Goal: Ask a question: Seek information or help from site administrators or community

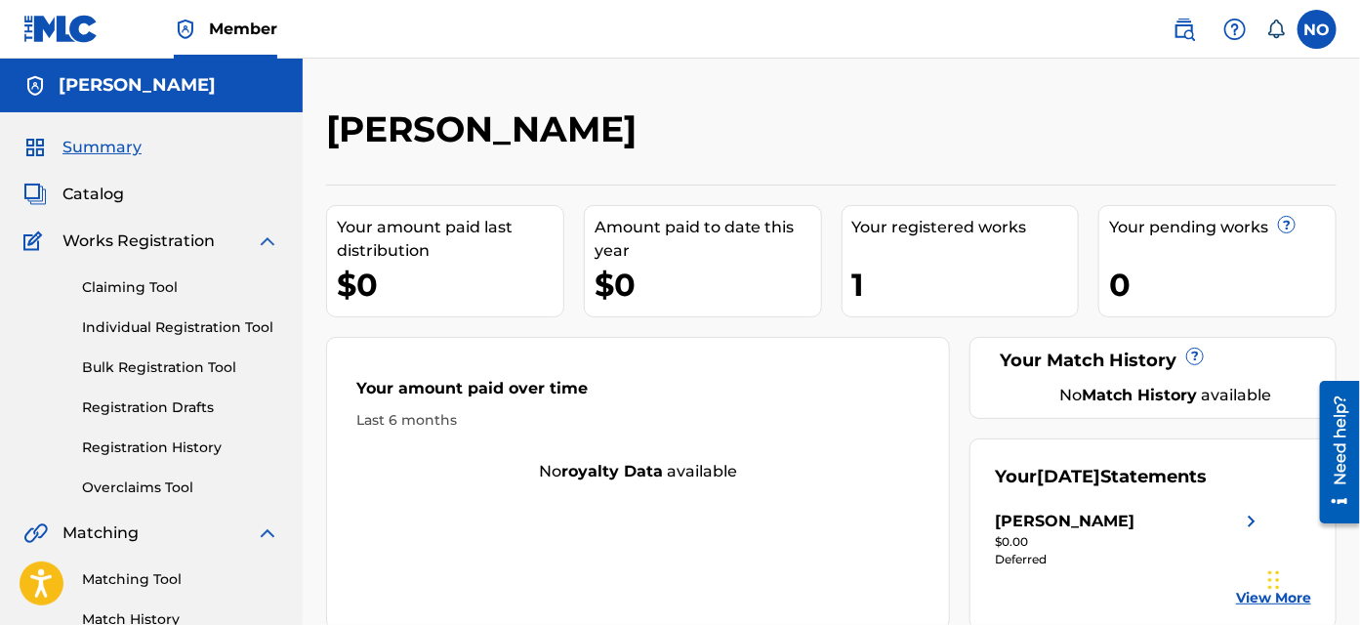
click at [67, 27] on img at bounding box center [60, 29] width 75 height 28
click at [1280, 27] on icon at bounding box center [1276, 30] width 20 height 20
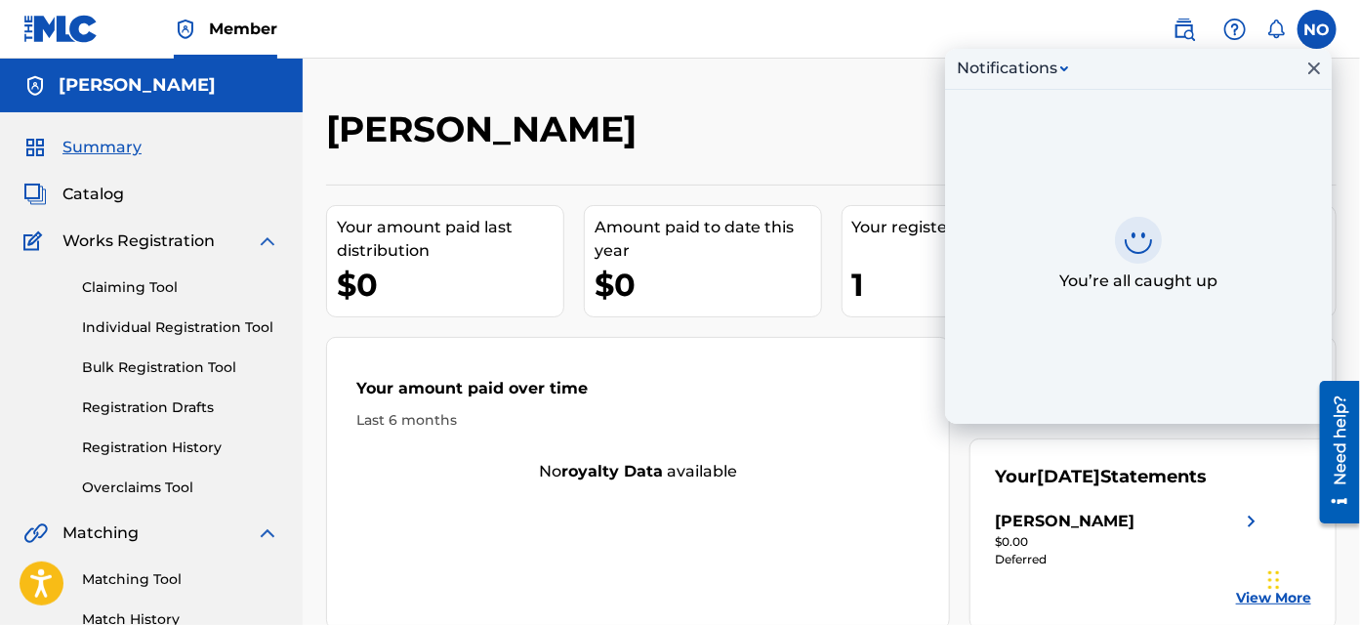
click at [1233, 28] on img at bounding box center [1234, 29] width 23 height 23
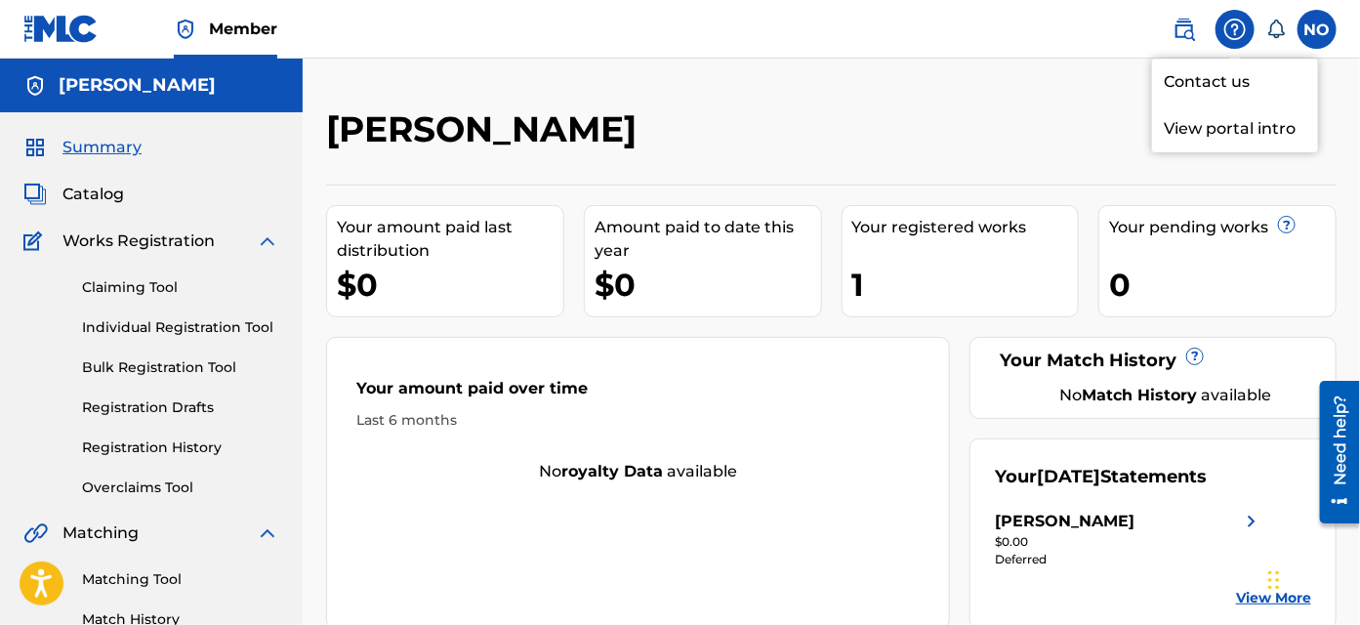
click at [1194, 34] on img at bounding box center [1183, 29] width 23 height 23
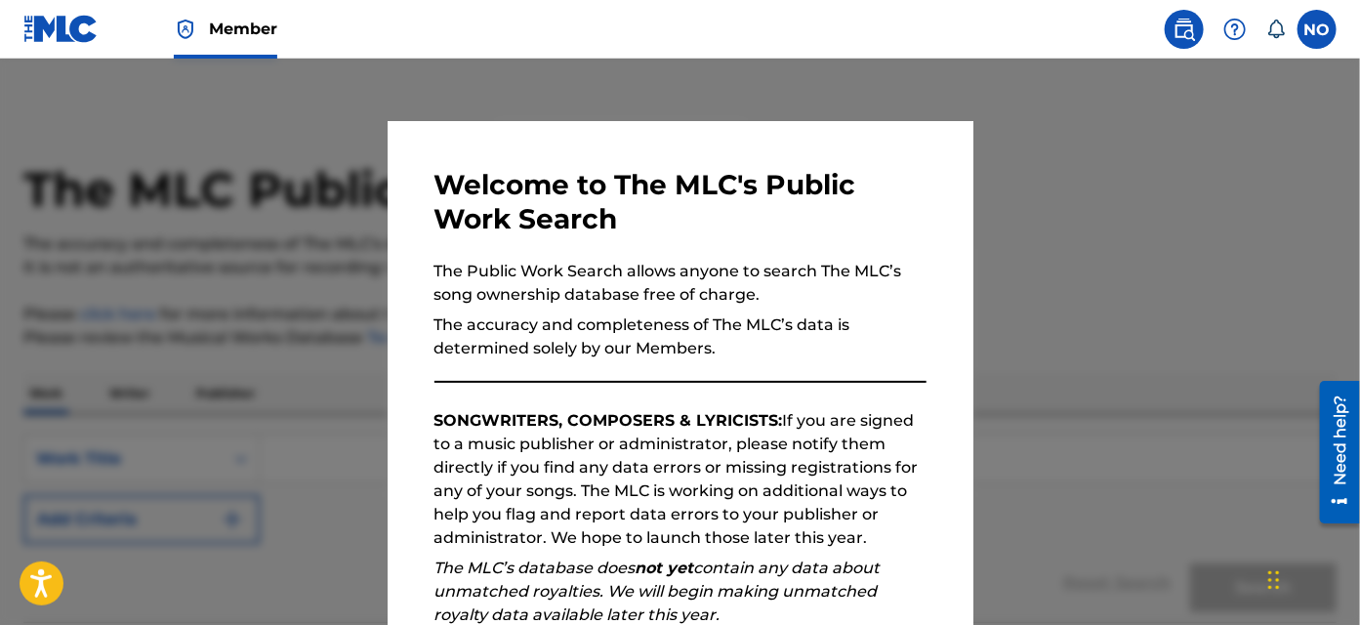
click at [1068, 193] on div at bounding box center [680, 371] width 1360 height 625
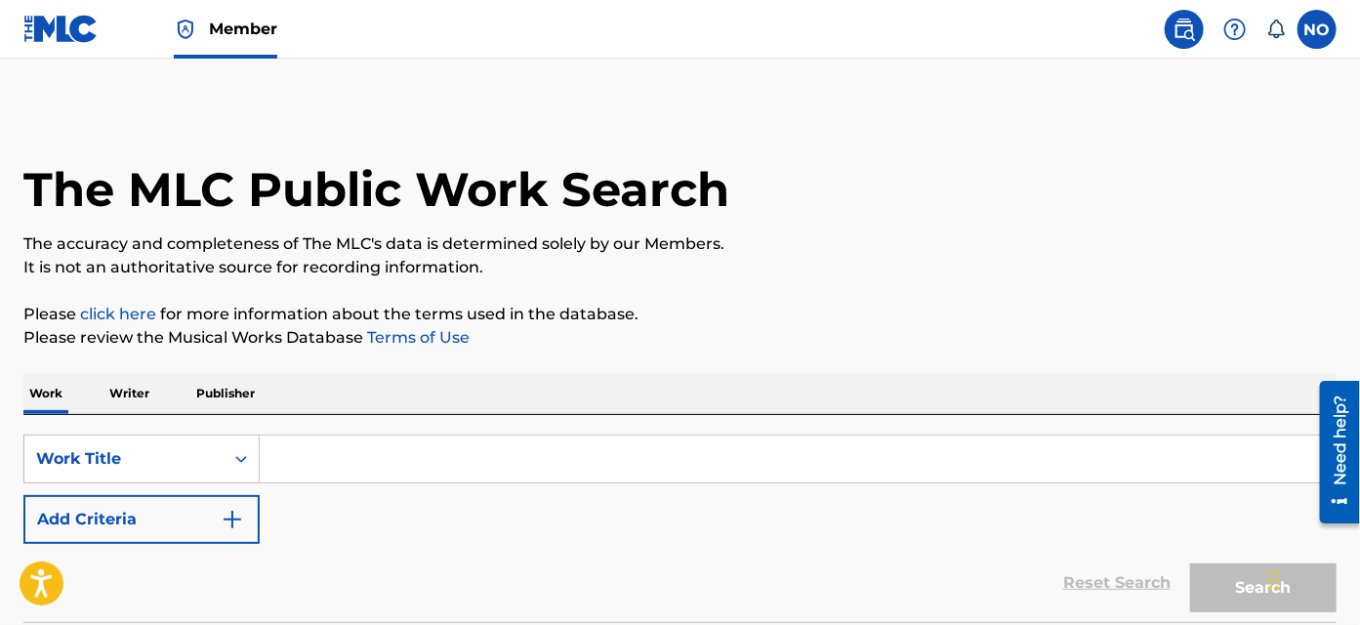
click at [239, 25] on span "Member" at bounding box center [243, 29] width 68 height 22
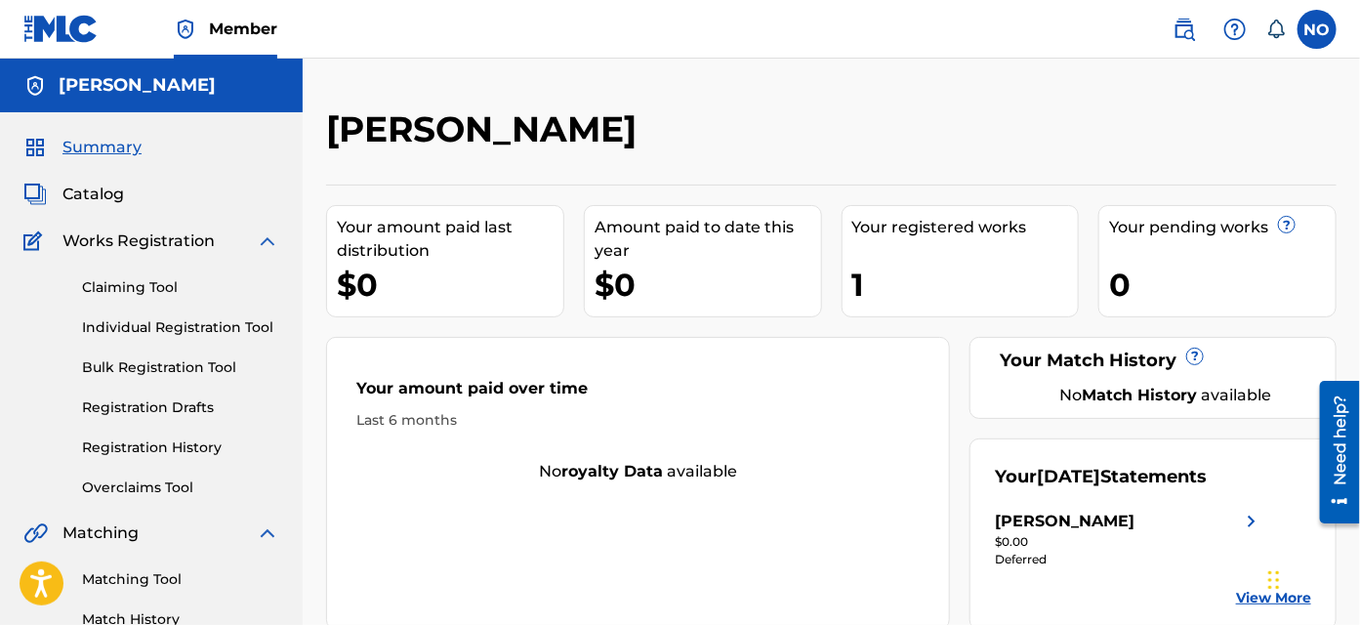
click at [63, 35] on img at bounding box center [60, 29] width 75 height 28
click at [95, 147] on span "Summary" at bounding box center [101, 147] width 79 height 23
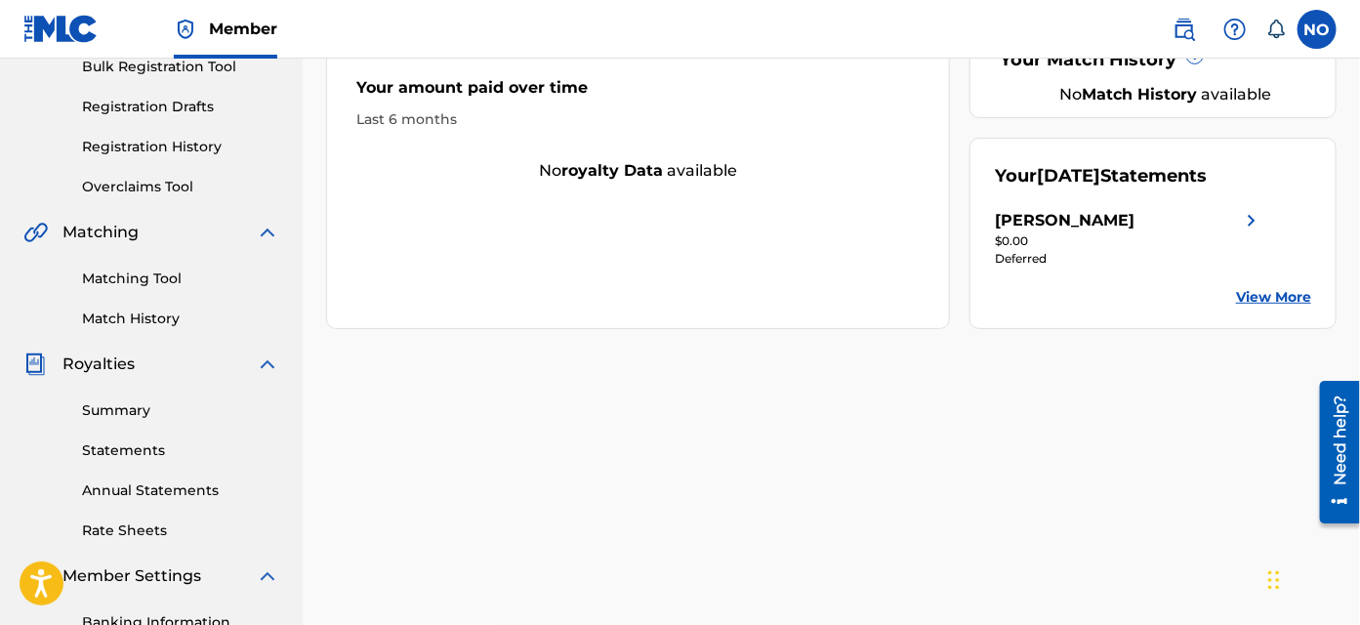
scroll to position [586, 0]
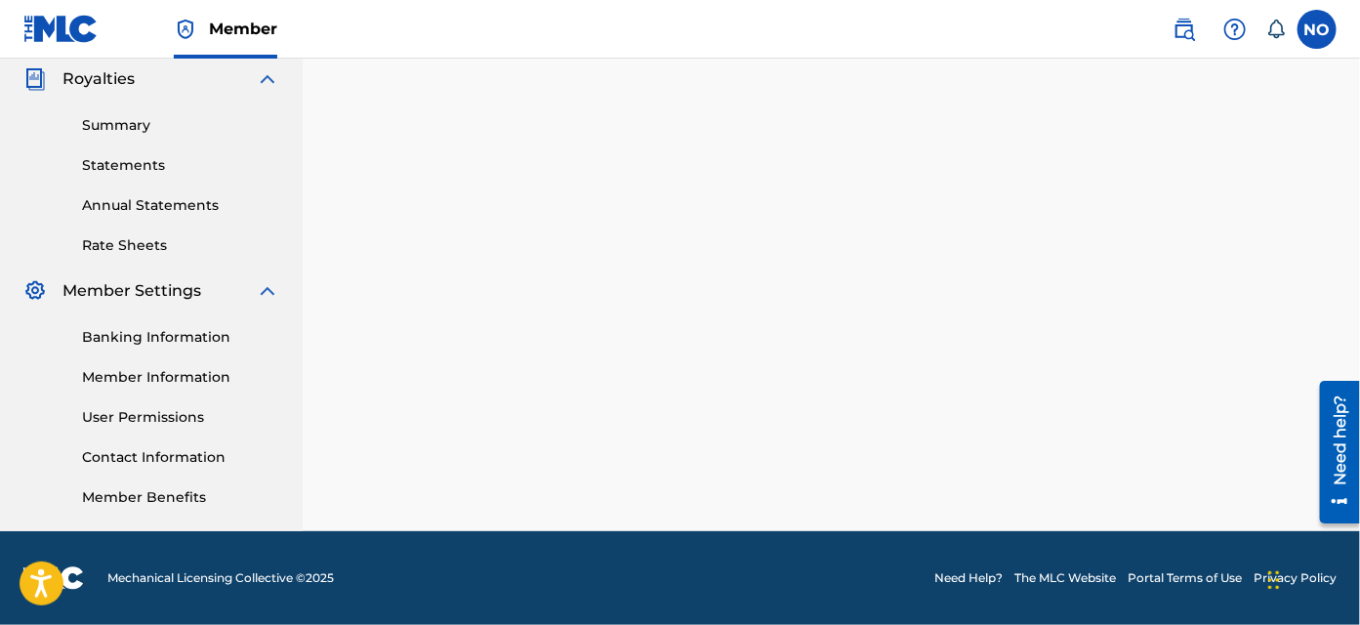
click at [73, 581] on img at bounding box center [53, 577] width 61 height 23
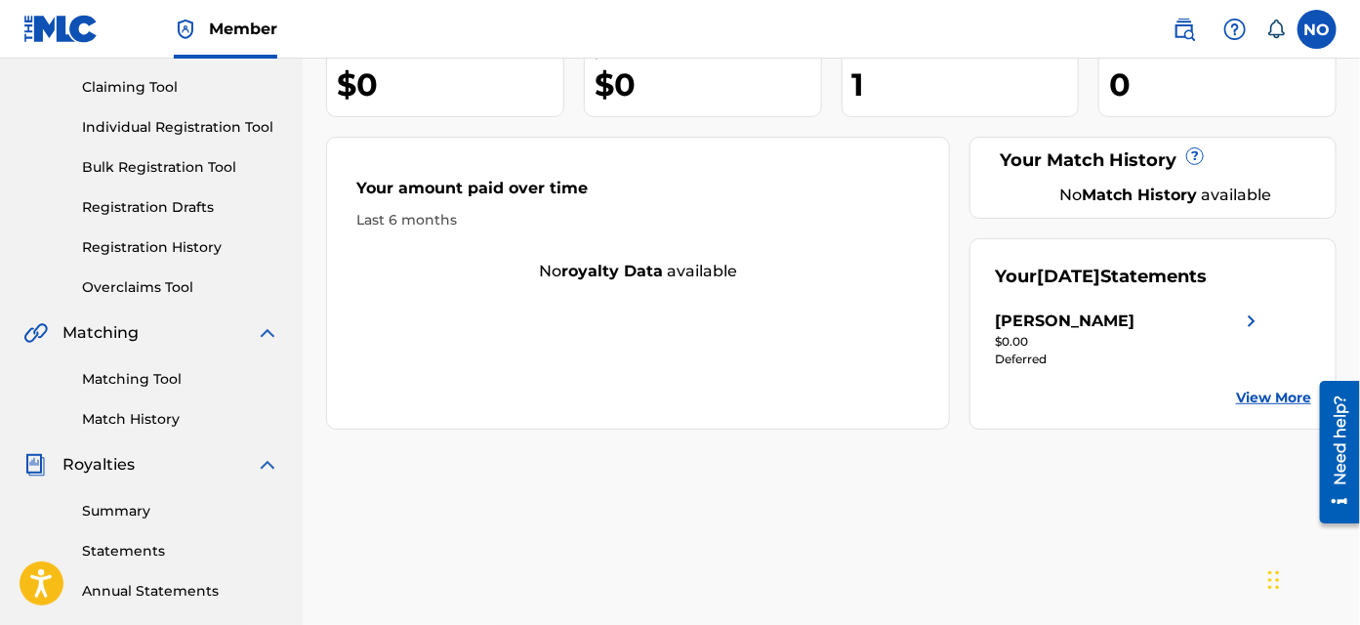
scroll to position [354, 0]
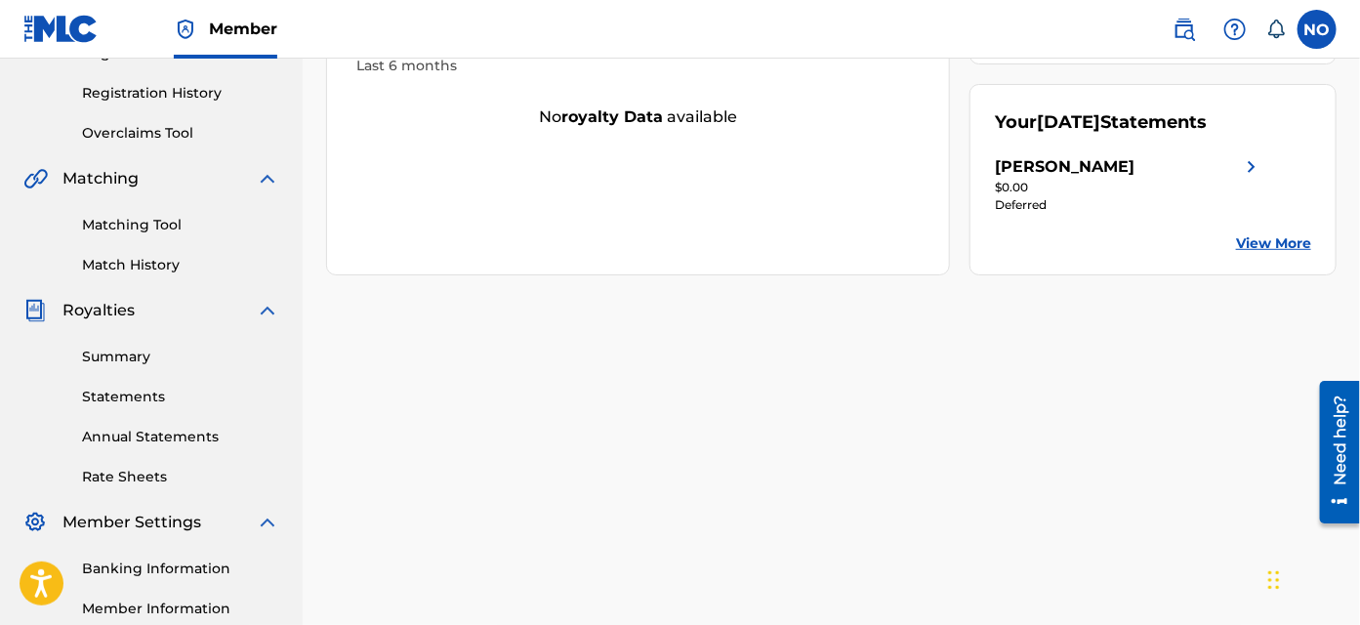
click at [133, 362] on link "Summary" at bounding box center [180, 356] width 197 height 20
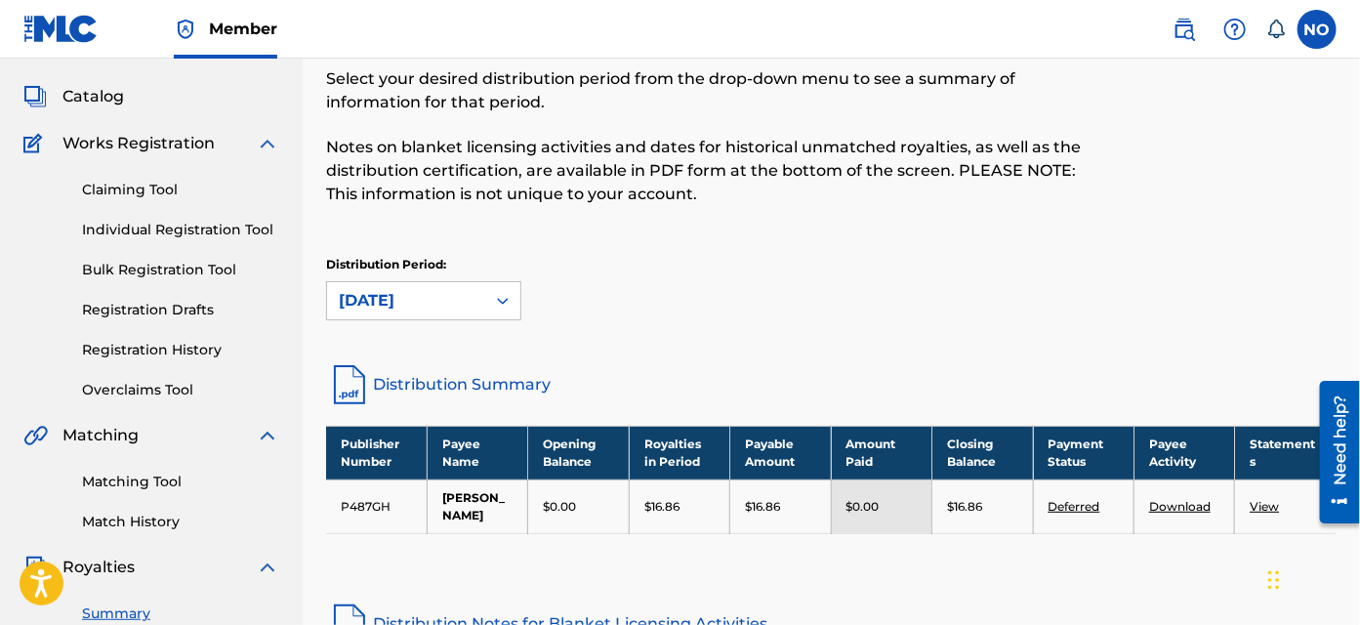
scroll to position [265, 0]
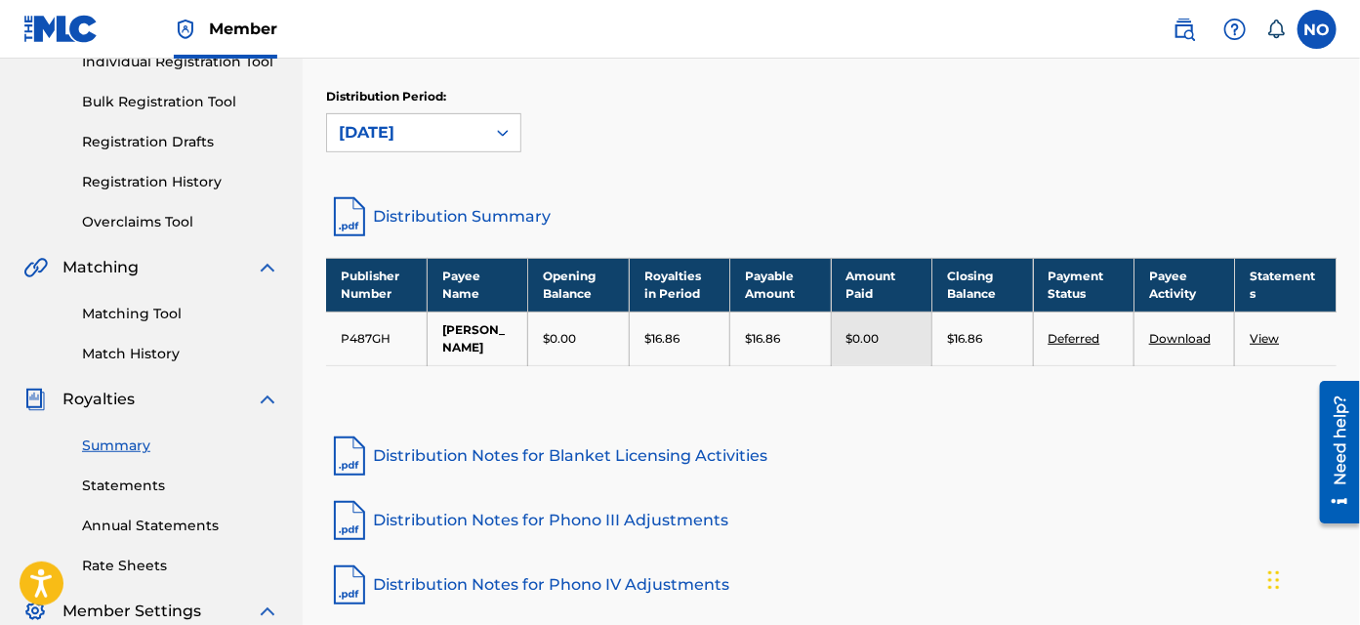
click at [149, 482] on link "Statements" at bounding box center [180, 485] width 197 height 20
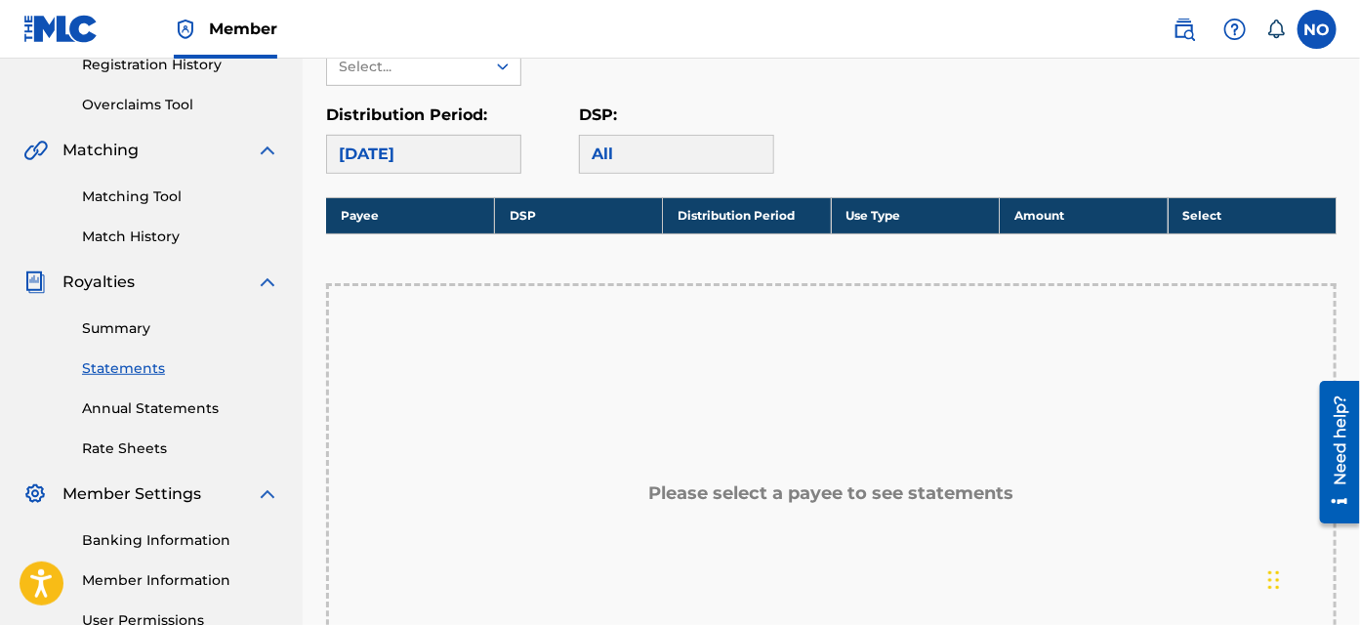
scroll to position [265, 0]
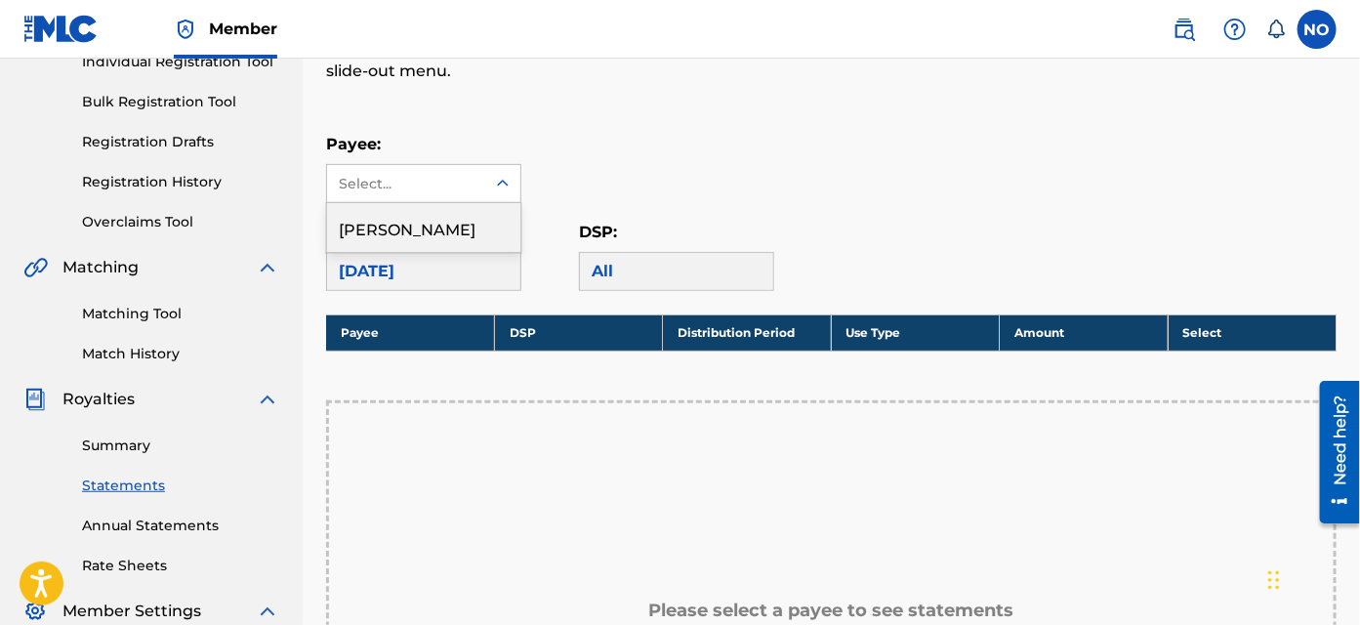
click at [497, 186] on icon at bounding box center [503, 184] width 20 height 20
click at [478, 234] on div "[PERSON_NAME]" at bounding box center [423, 227] width 193 height 49
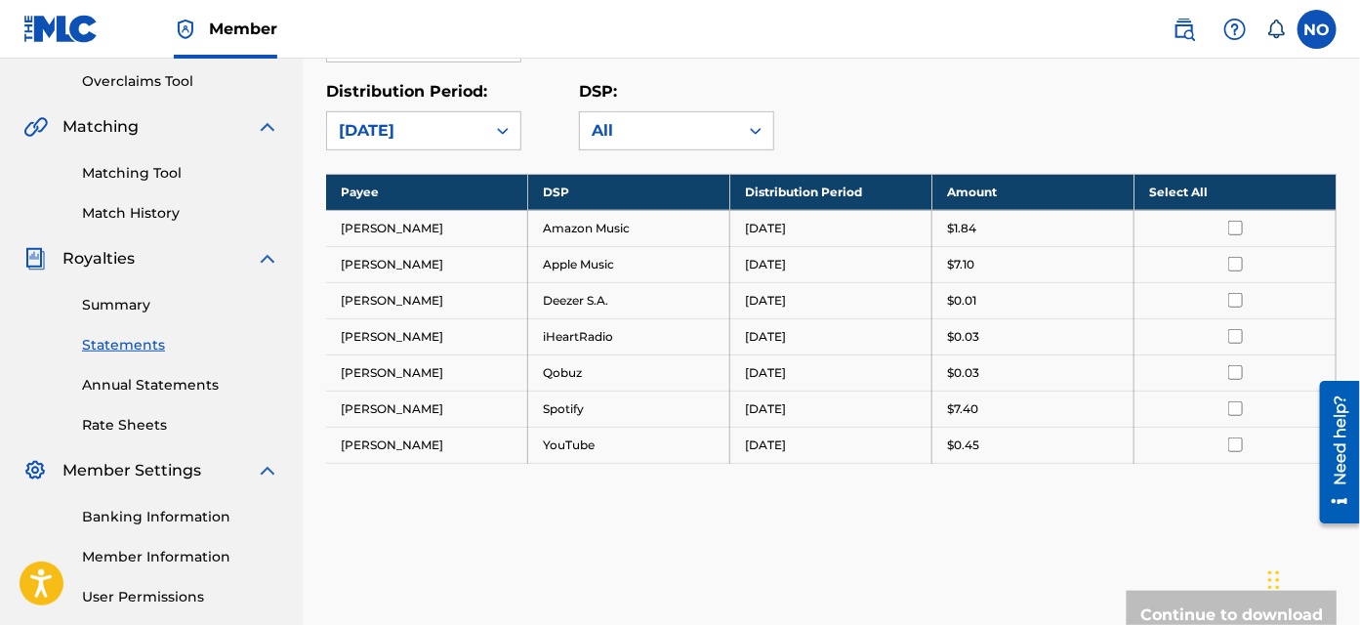
scroll to position [532, 0]
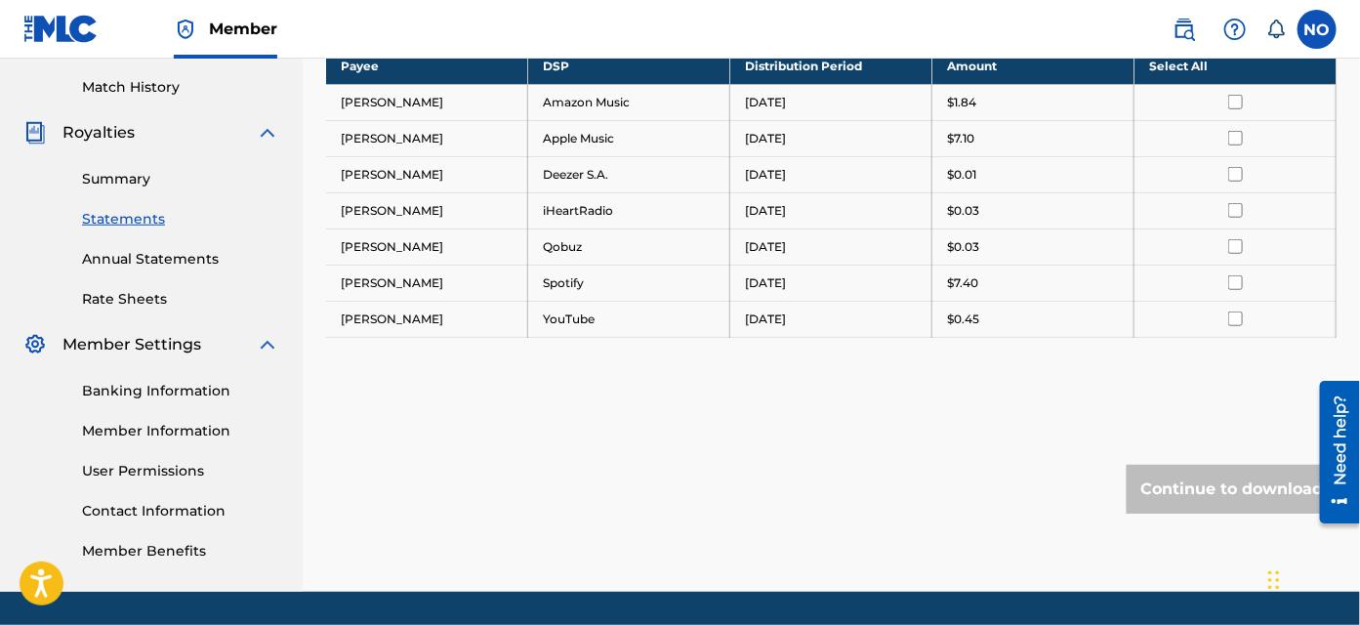
click at [176, 470] on link "User Permissions" at bounding box center [180, 471] width 197 height 20
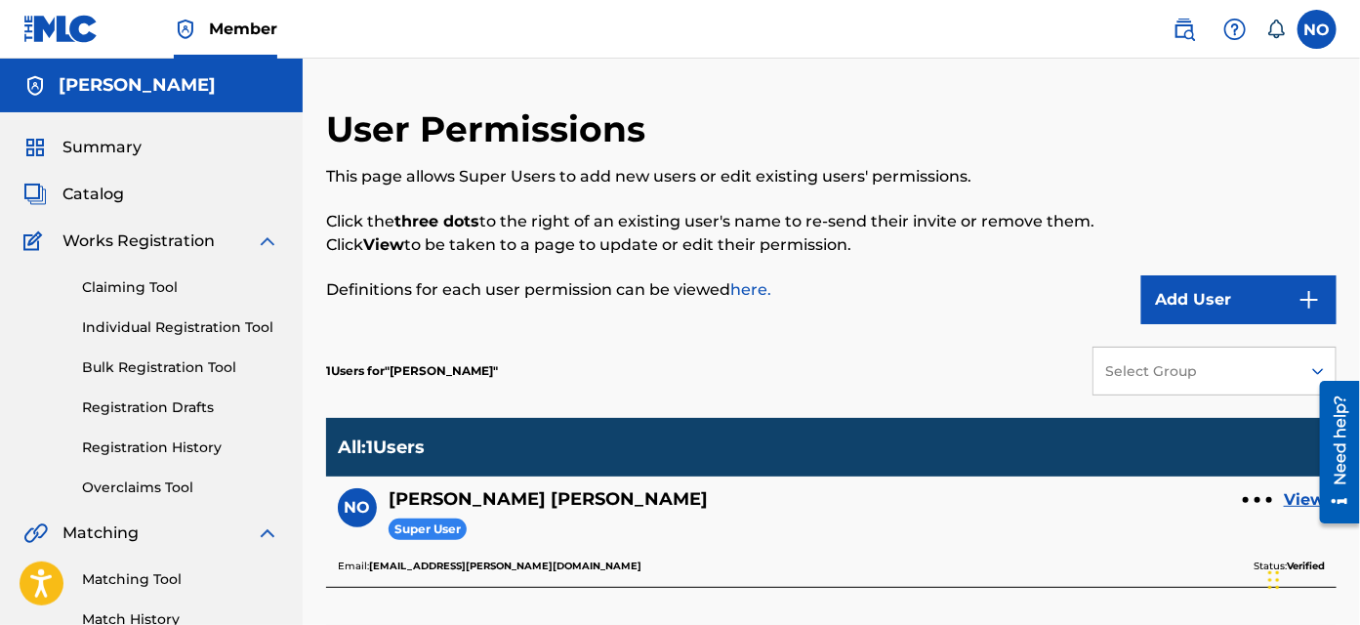
click at [750, 293] on link "here." at bounding box center [750, 289] width 41 height 19
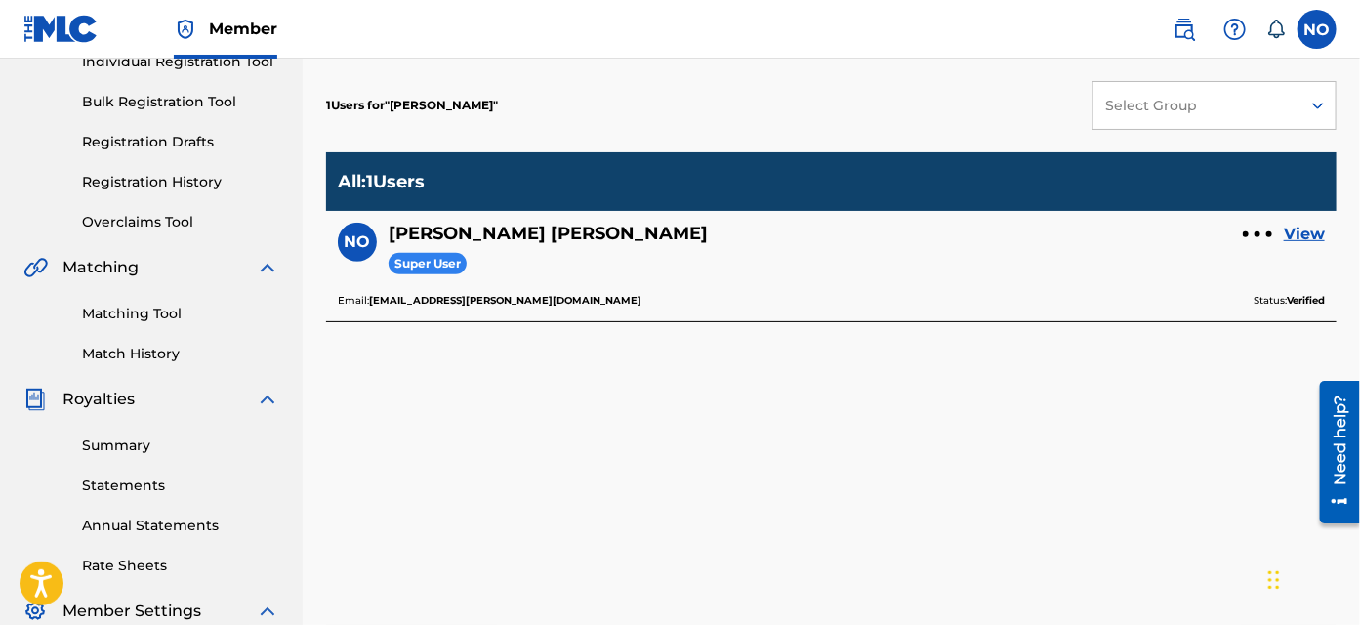
scroll to position [532, 0]
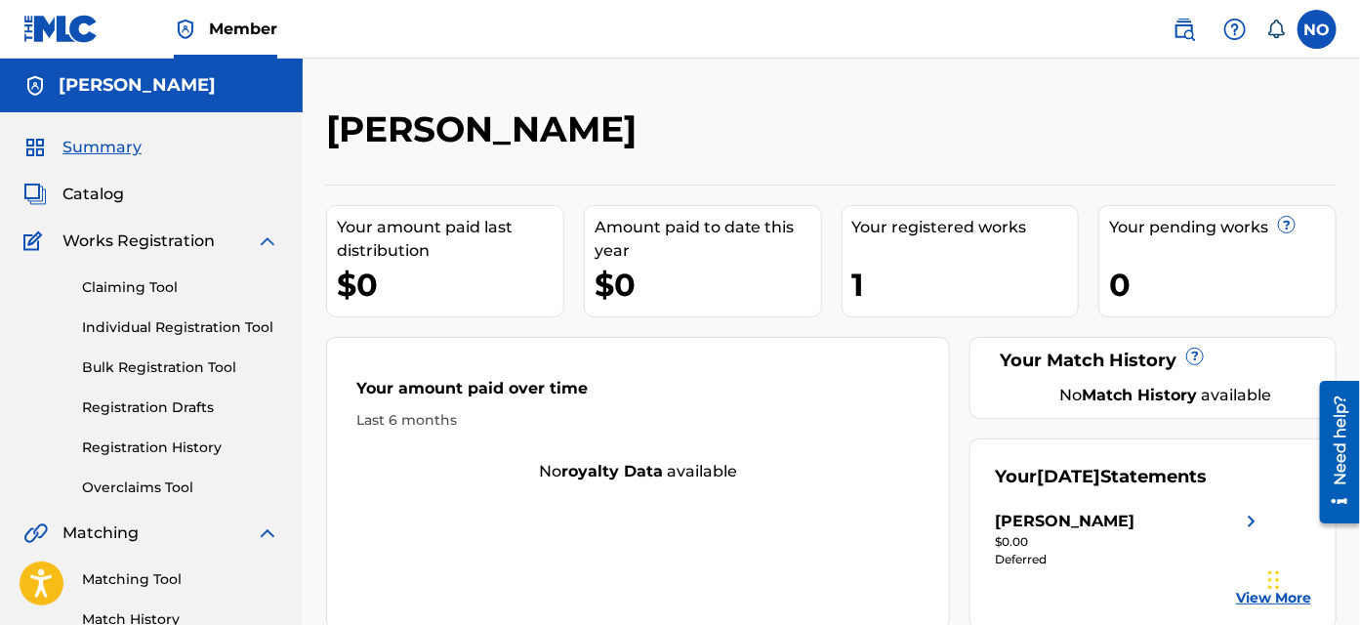
click at [1236, 37] on img at bounding box center [1234, 29] width 23 height 23
click at [1250, 90] on link "Contact us" at bounding box center [1235, 82] width 166 height 47
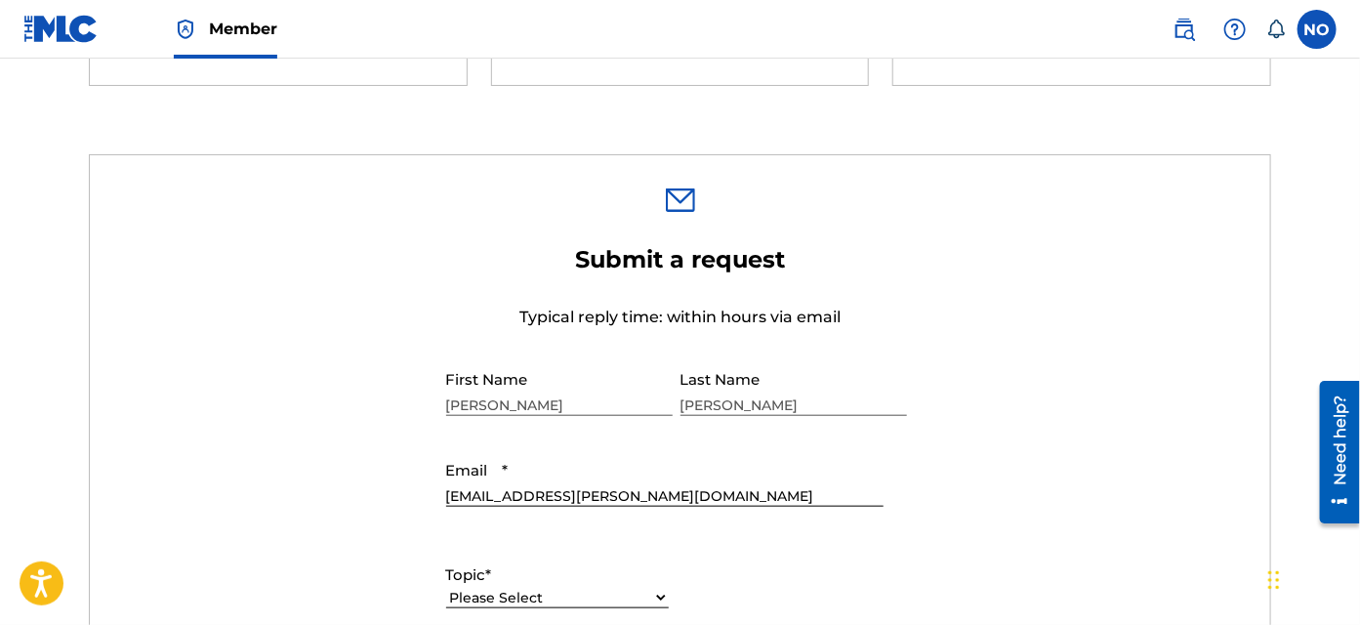
scroll to position [710, 0]
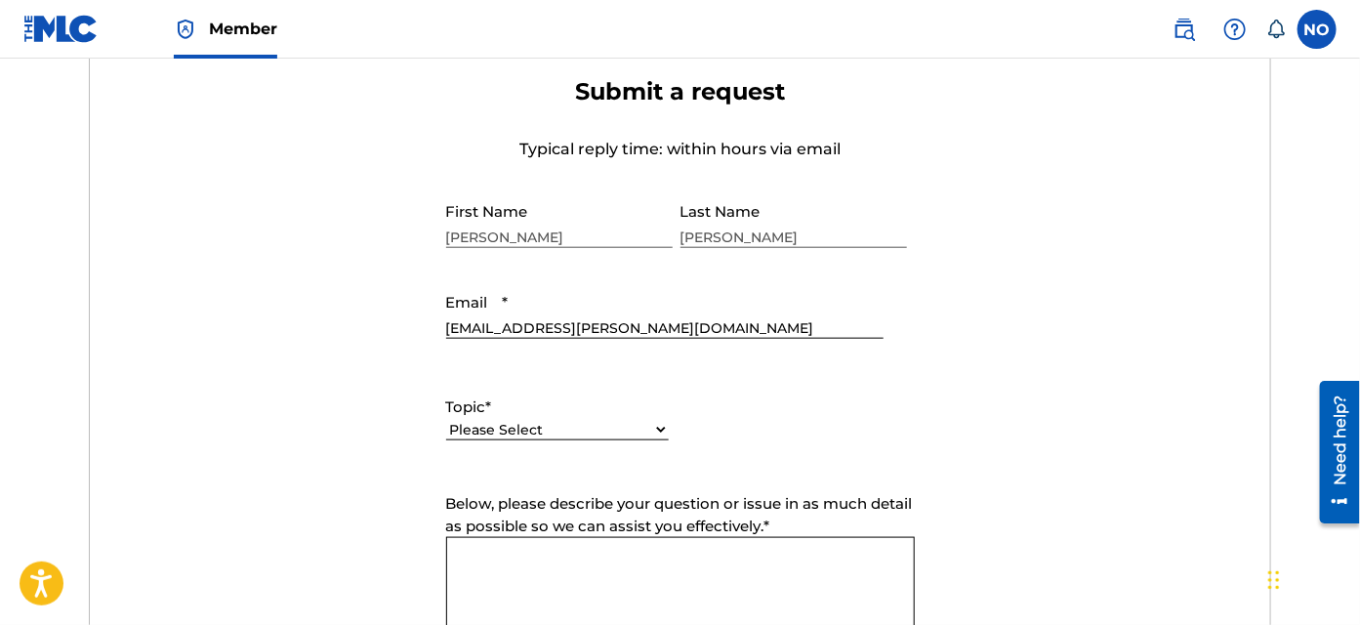
click at [660, 428] on select "Please Select I need help with my account I need help with managing my catalog …" at bounding box center [557, 430] width 223 height 20
click at [1040, 382] on form "Submit a request Typical reply time: within hours via email First Name Nicholas…" at bounding box center [680, 485] width 1180 height 816
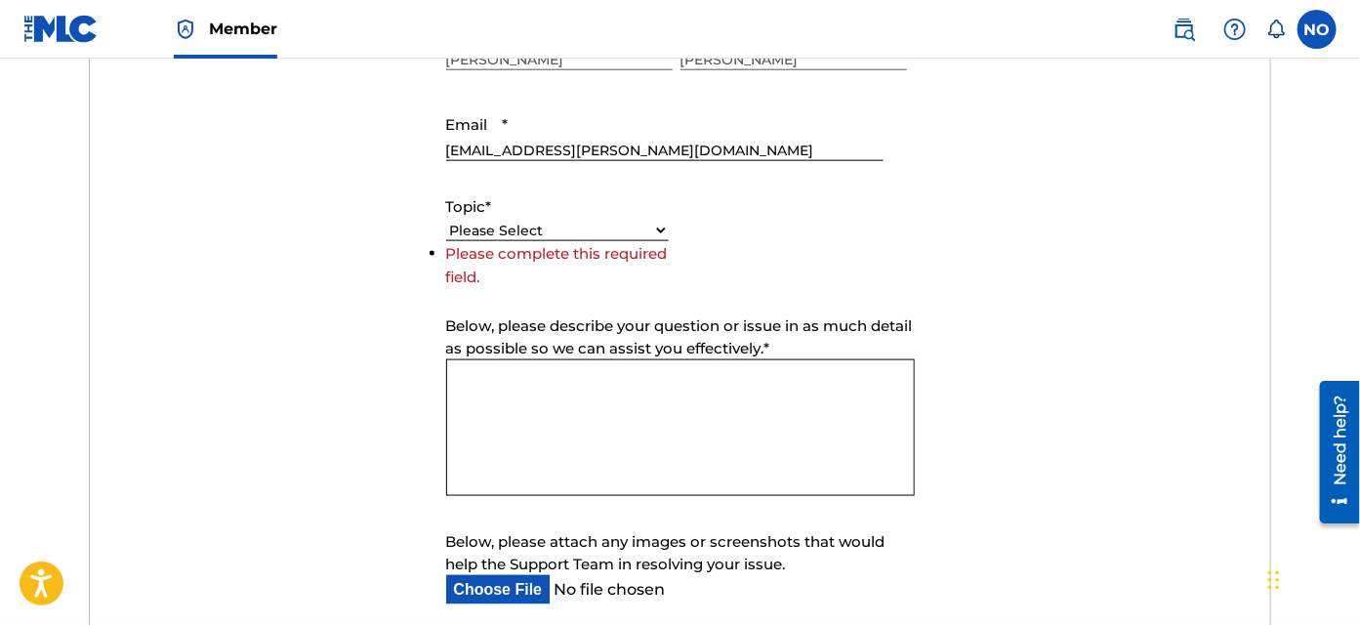
scroll to position [976, 0]
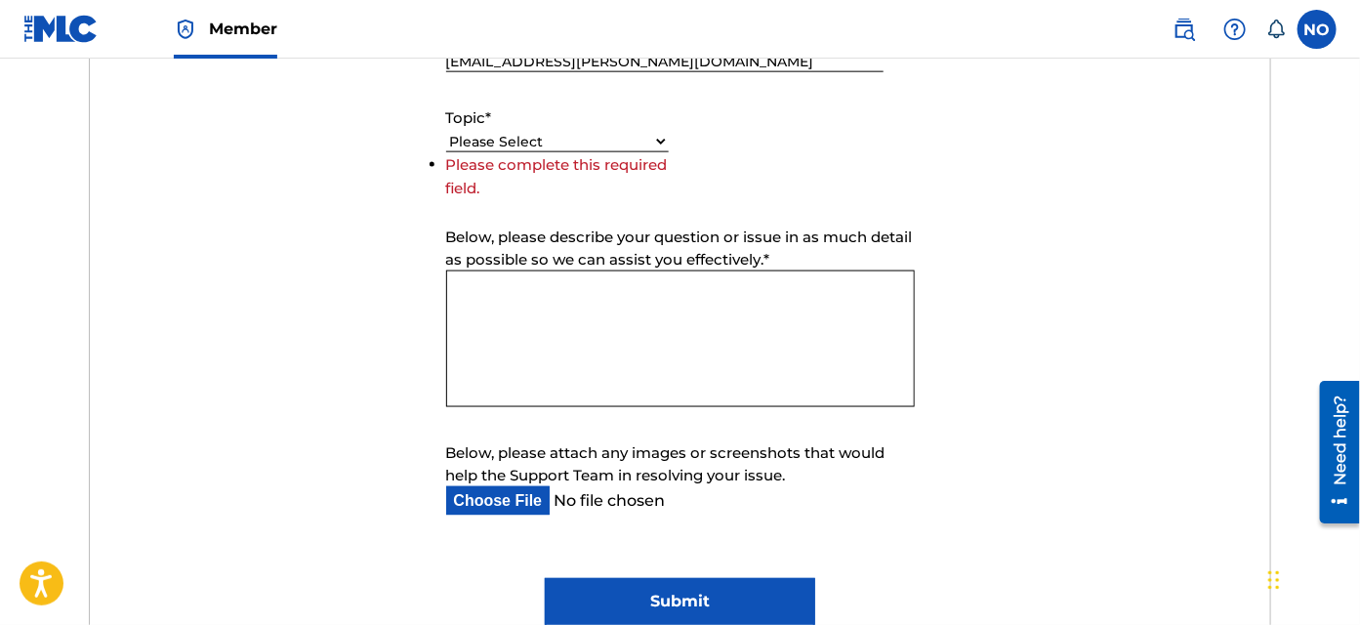
click at [659, 140] on select "Please Select I need help with my account I need help with managing my catalog …" at bounding box center [557, 142] width 223 height 20
drag, startPoint x: 1095, startPoint y: 203, endPoint x: 1048, endPoint y: 183, distance: 51.1
click at [1095, 203] on form "Submit a request Typical reply time: within hours via email First Name Nicholas…" at bounding box center [680, 219] width 1180 height 816
click at [658, 139] on select "Please Select I need help with my account I need help with managing my catalog …" at bounding box center [557, 142] width 223 height 20
click at [446, 152] on select "Please Select I need help with my account I need help with managing my catalog …" at bounding box center [557, 142] width 223 height 20
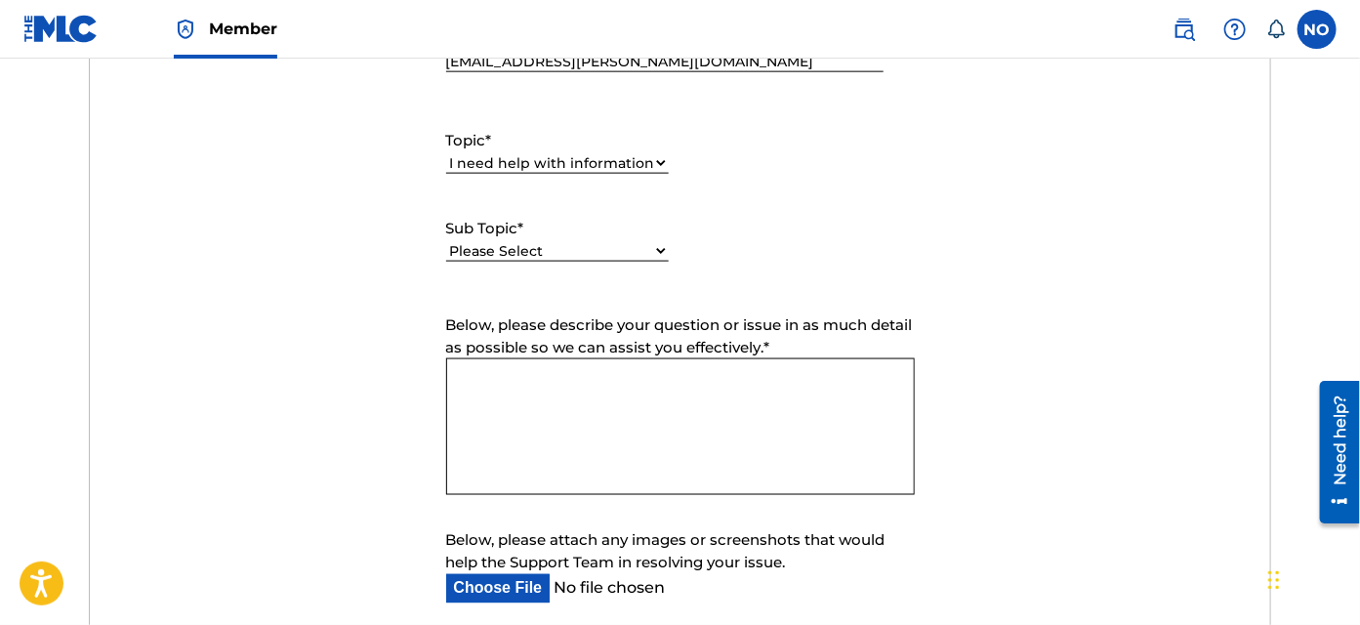
click at [658, 249] on select "Please Select I have a question about The MLC and its operation Why do I need t…" at bounding box center [557, 251] width 223 height 20
click at [656, 176] on div "Please Select I need help with my account I need help with managing my catalog …" at bounding box center [557, 173] width 223 height 44
click at [661, 162] on select "Please Select I need help with my account I need help with managing my catalog …" at bounding box center [557, 163] width 223 height 20
click at [446, 153] on select "Please Select I need help with my account I need help with managing my catalog …" at bounding box center [557, 163] width 223 height 20
click at [654, 254] on select "Please Select I need help with CWR I need help registering my work(s) in The ML…" at bounding box center [557, 251] width 223 height 20
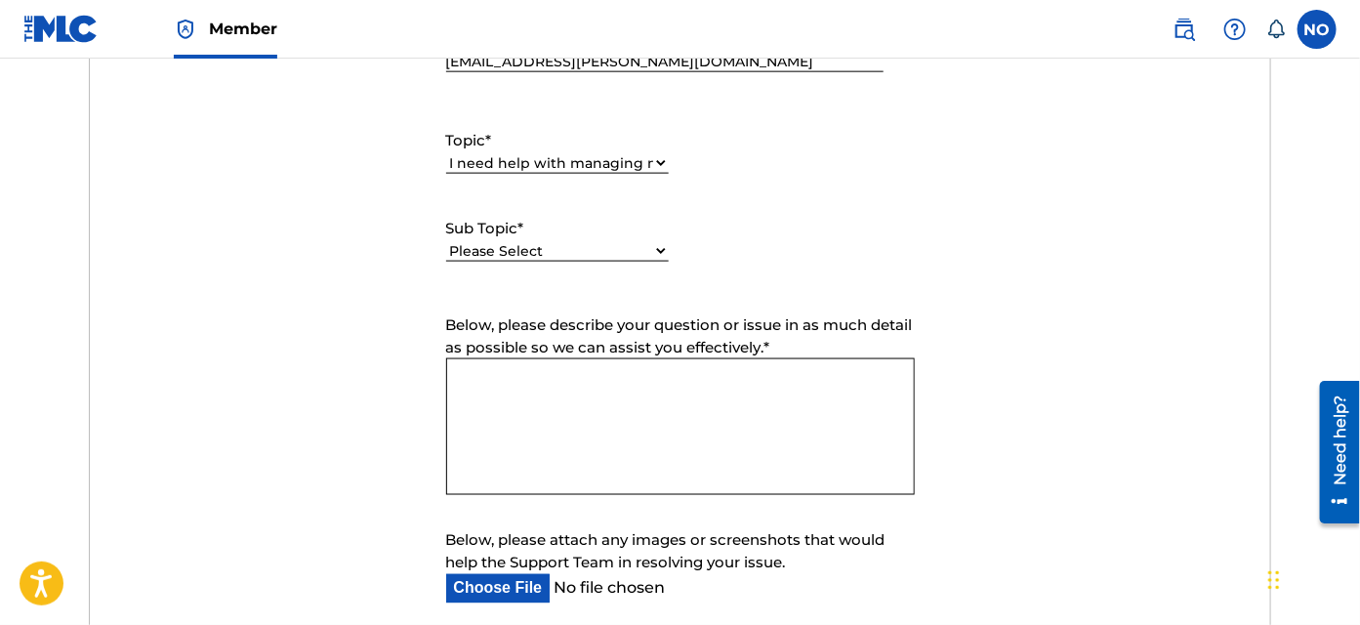
drag, startPoint x: 823, startPoint y: 185, endPoint x: 797, endPoint y: 184, distance: 25.4
click at [824, 185] on div "Topic * Please Select I need help with my account I need help with managing my …" at bounding box center [680, 195] width 468 height 176
click at [662, 165] on select "Please Select I need help with my account I need help with managing my catalog …" at bounding box center [557, 163] width 223 height 20
click at [446, 153] on select "Please Select I need help with my account I need help with managing my catalog …" at bounding box center [557, 163] width 223 height 20
click at [659, 254] on select "Please Select I need help with my user account I can't log in to my user accoun…" at bounding box center [557, 251] width 223 height 20
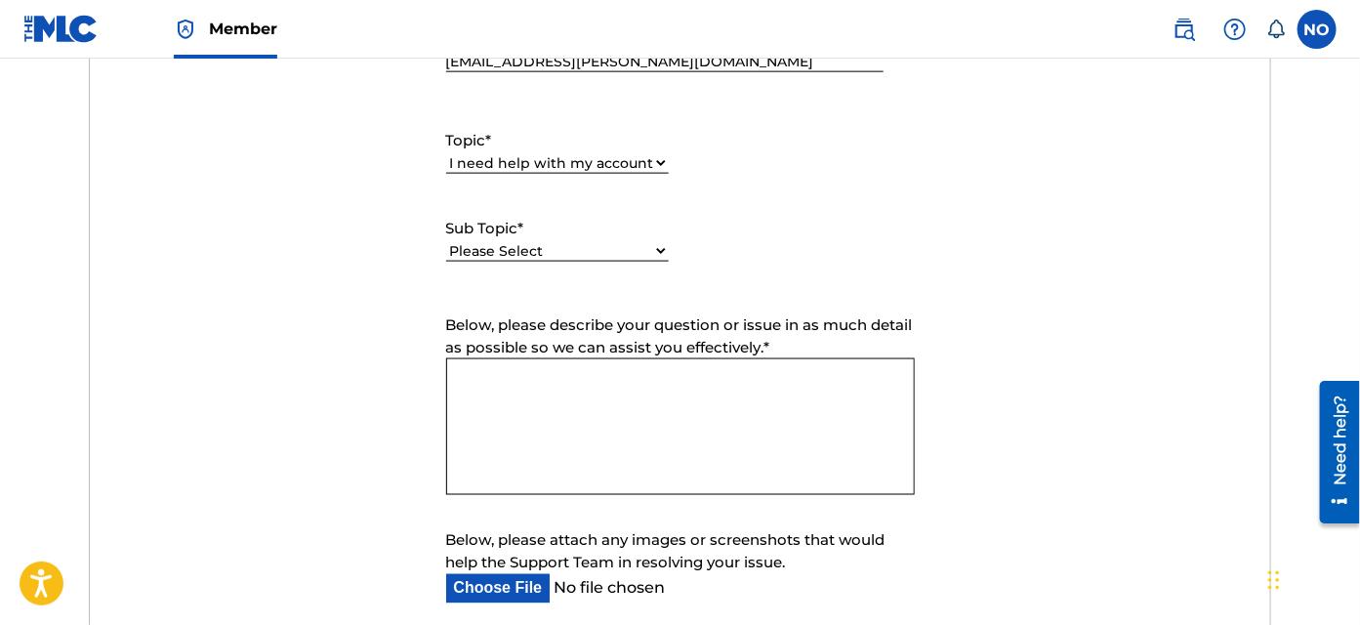
click at [709, 207] on div "Topic * Please Select I need help with my account I need help with managing my …" at bounding box center [680, 195] width 468 height 176
click at [664, 163] on select "Please Select I need help with my account I need help with managing my catalog …" at bounding box center [557, 163] width 223 height 20
click at [446, 153] on select "Please Select I need help with my account I need help with managing my catalog …" at bounding box center [557, 163] width 223 height 20
click at [663, 254] on select "Please Select I need help with the Public Search I need help with the Bulk Data…" at bounding box center [557, 251] width 223 height 20
click at [807, 211] on div "Topic * Please Select I need help with my account I need help with managing my …" at bounding box center [680, 195] width 468 height 176
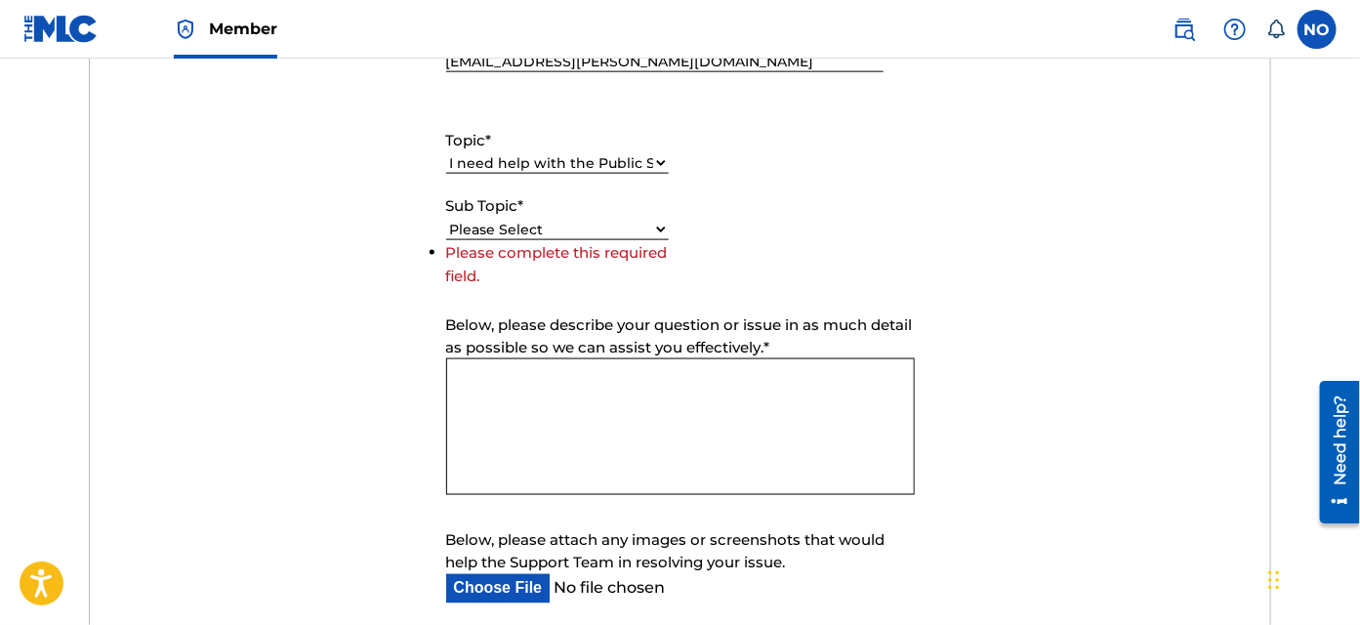
click at [656, 166] on select "Please Select I need help with my account I need help with managing my catalog …" at bounding box center [557, 163] width 223 height 20
click at [446, 153] on select "Please Select I need help with my account I need help with managing my catalog …" at bounding box center [557, 163] width 223 height 20
click at [659, 252] on select "Please Select I need help setting up my payment information in The MLC Portal I…" at bounding box center [557, 251] width 223 height 20
click at [663, 165] on select "Please Select I need help with my account I need help with managing my catalog …" at bounding box center [557, 163] width 223 height 20
select select "I need help with information about The MLC"
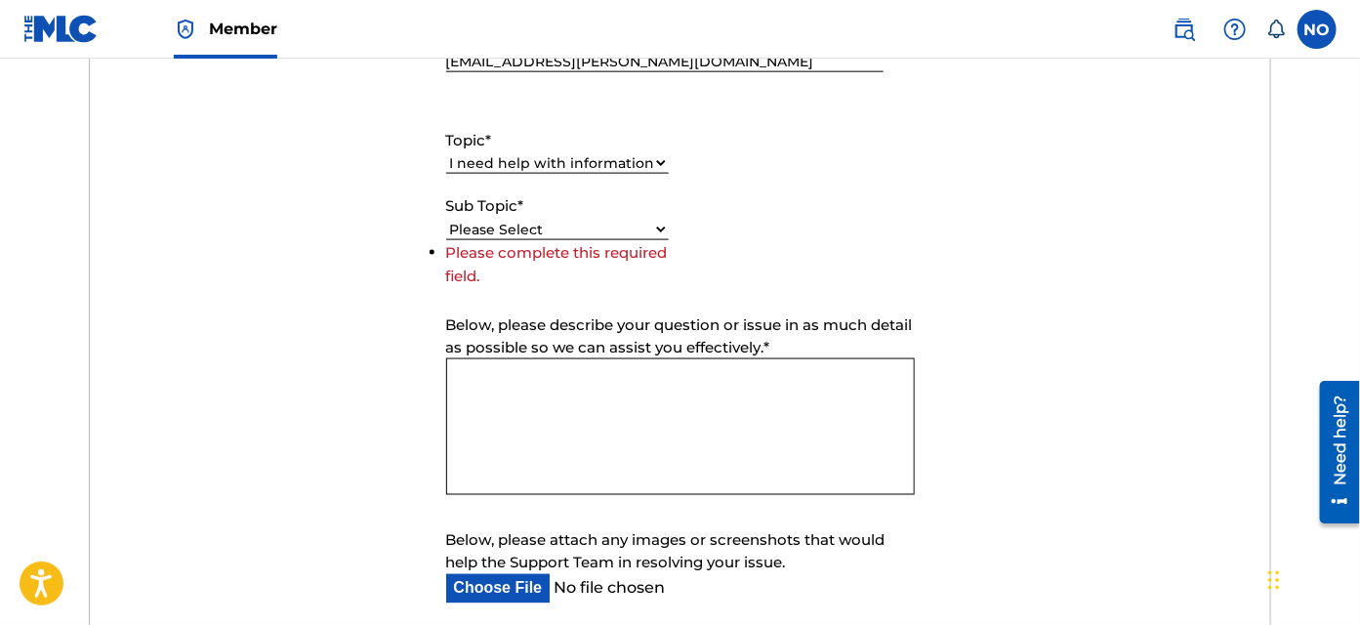
click at [446, 153] on select "Please Select I need help with my account I need help with managing my catalog …" at bounding box center [557, 163] width 223 height 20
click at [657, 228] on select "Please Select I have a question about The MLC and its operation Why do I need t…" at bounding box center [557, 230] width 223 height 20
select select "I have a question about The MLC and its operation"
click at [446, 240] on select "Please Select I have a question about The MLC and its operation Why do I need t…" at bounding box center [557, 230] width 223 height 20
click at [664, 163] on select "Please Select I need help with my account I need help with managing my catalog …" at bounding box center [557, 163] width 223 height 20
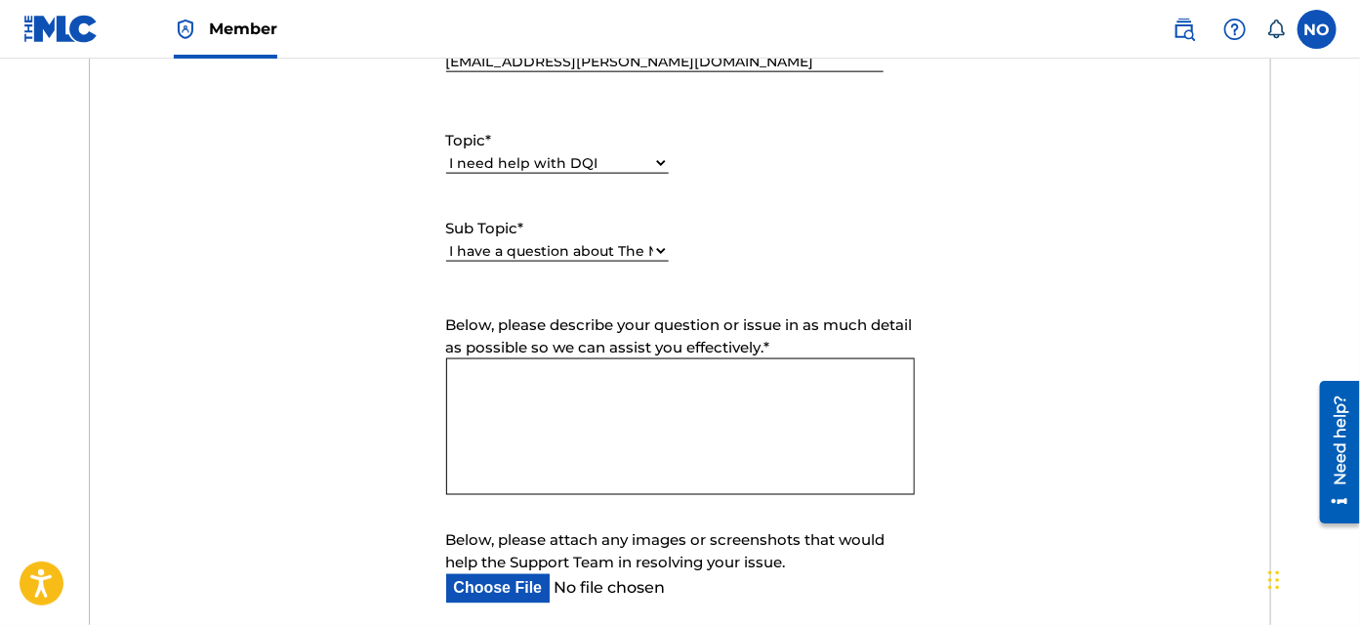
click at [446, 153] on select "Please Select I need help with my account I need help with managing my catalog …" at bounding box center [557, 163] width 223 height 20
click at [656, 249] on select "Please Select I need help with DQI" at bounding box center [557, 251] width 223 height 20
click at [657, 159] on select "Please Select I need help with my account I need help with managing my catalog …" at bounding box center [557, 163] width 223 height 20
click at [446, 153] on select "Please Select I need help with my account I need help with managing my catalog …" at bounding box center [557, 163] width 223 height 20
click at [658, 226] on select "Please Select I need help setting up my payment information in The MLC Portal I…" at bounding box center [557, 230] width 223 height 20
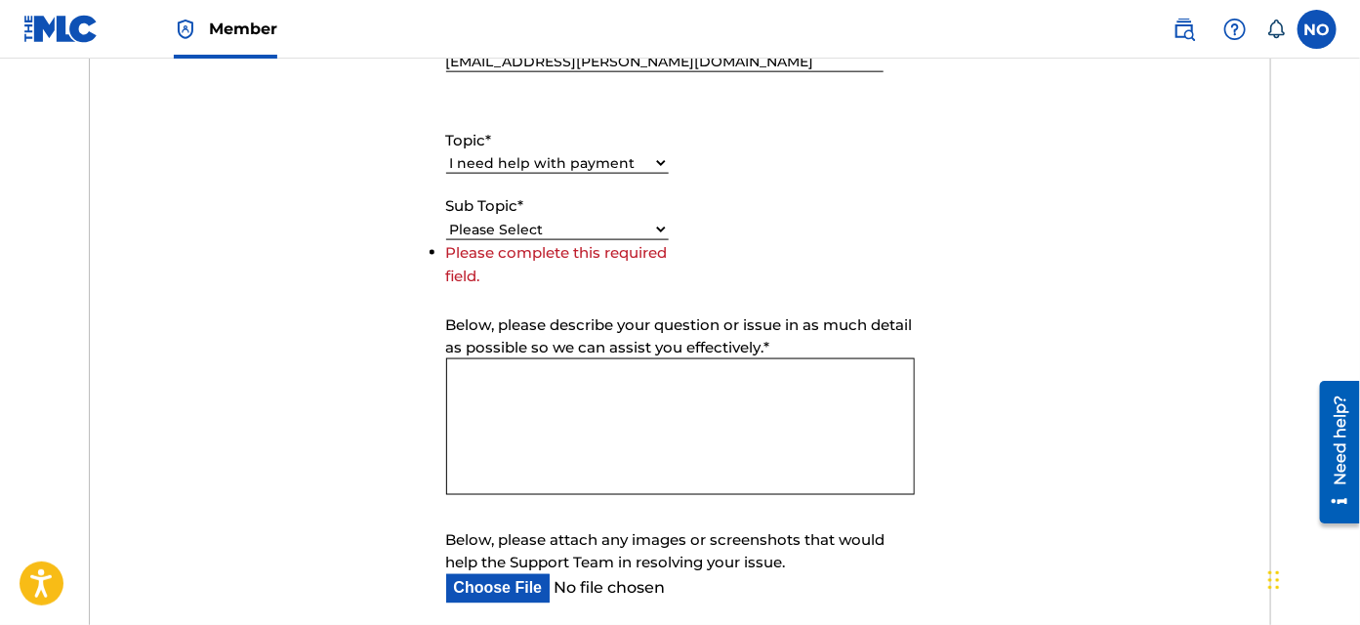
drag, startPoint x: 687, startPoint y: 196, endPoint x: 672, endPoint y: 188, distance: 16.6
click at [687, 196] on div "Topic * Please Select I need help with my account I need help with managing my …" at bounding box center [680, 195] width 468 height 176
click at [657, 161] on select "Please Select I need help with my account I need help with managing my catalog …" at bounding box center [557, 163] width 223 height 20
click at [446, 153] on select "Please Select I need help with my account I need help with managing my catalog …" at bounding box center [557, 163] width 223 height 20
click at [656, 227] on select "Please Select I need help with CWR I need help registering my work(s) in The ML…" at bounding box center [557, 230] width 223 height 20
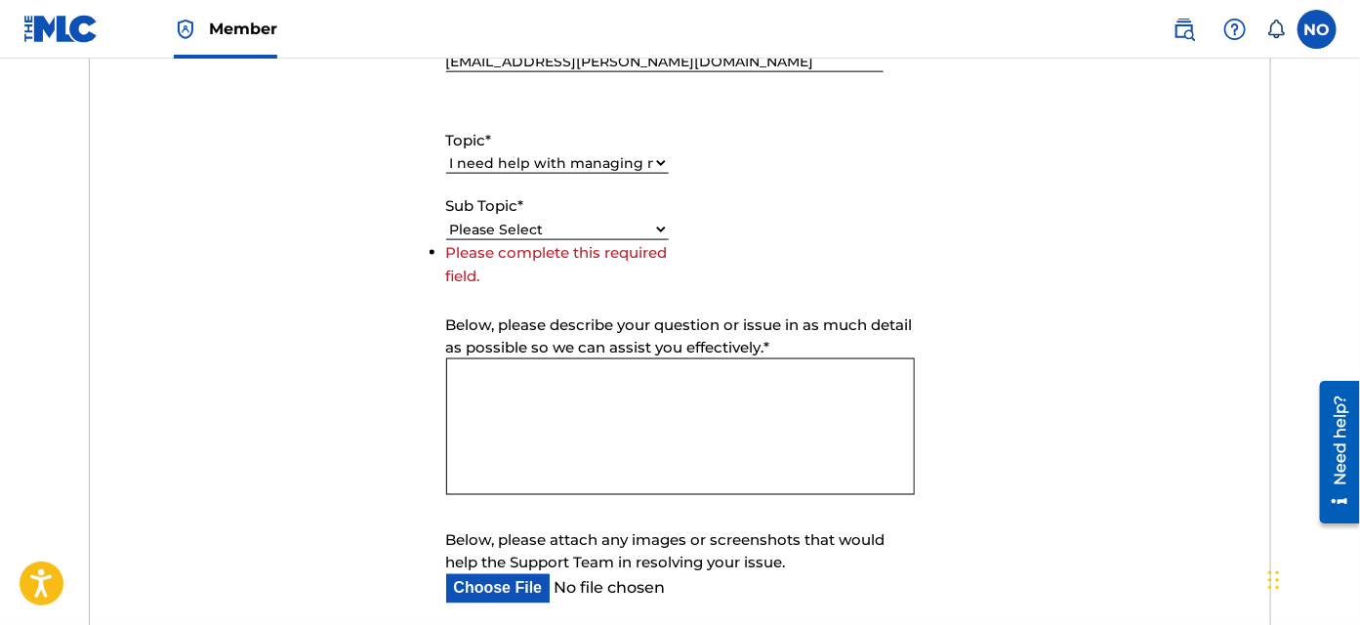
click at [829, 194] on div "Topic * Please Select I need help with my account I need help with managing my …" at bounding box center [680, 195] width 468 height 176
click at [658, 158] on select "Please Select I need help with my account I need help with managing my catalog …" at bounding box center [557, 163] width 223 height 20
click at [446, 153] on select "Please Select I need help with my account I need help with managing my catalog …" at bounding box center [557, 163] width 223 height 20
click at [662, 223] on select "Please Select I need help with my user account I can't log in to my user accoun…" at bounding box center [557, 230] width 223 height 20
click at [737, 199] on div "Topic * Please Select I need help with my account I need help with managing my …" at bounding box center [680, 195] width 468 height 176
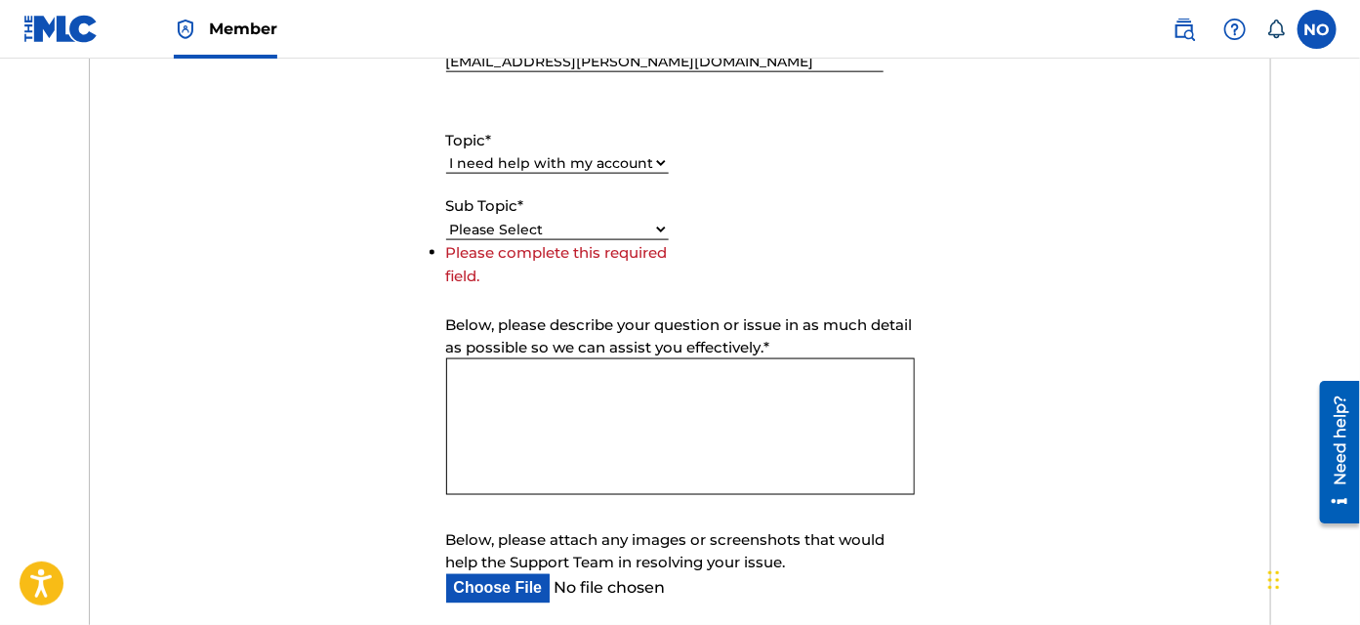
click at [661, 161] on select "Please Select I need help with my account I need help with managing my catalog …" at bounding box center [557, 163] width 223 height 20
select select "I need help with information about The MLC"
click at [446, 153] on select "Please Select I need help with my account I need help with managing my catalog …" at bounding box center [557, 163] width 223 height 20
select select "I have a question about The MLC and its operation"
click at [661, 251] on select "Please Select I have a question about The MLC and its operation Why do I need t…" at bounding box center [557, 251] width 223 height 20
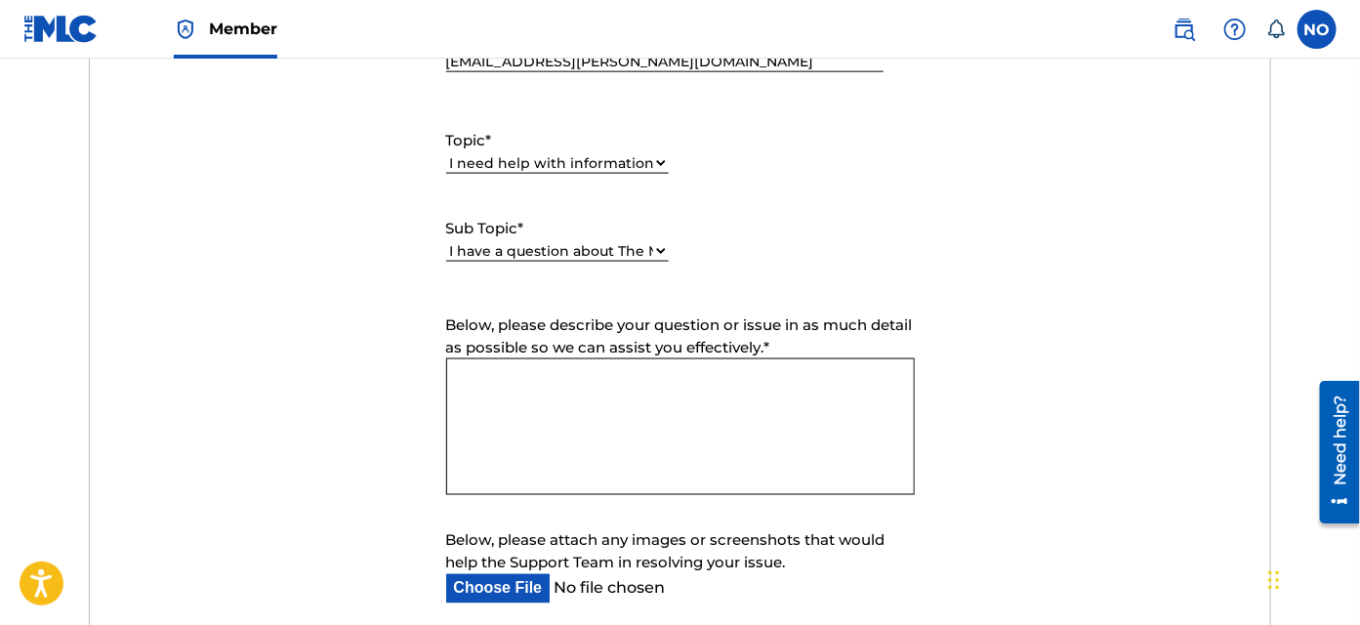
click at [446, 241] on select "Please Select I have a question about The MLC and its operation Why do I need t…" at bounding box center [557, 251] width 223 height 20
click at [723, 424] on textarea "Below, please describe your question or issue in as much detail as possible so …" at bounding box center [680, 426] width 468 height 137
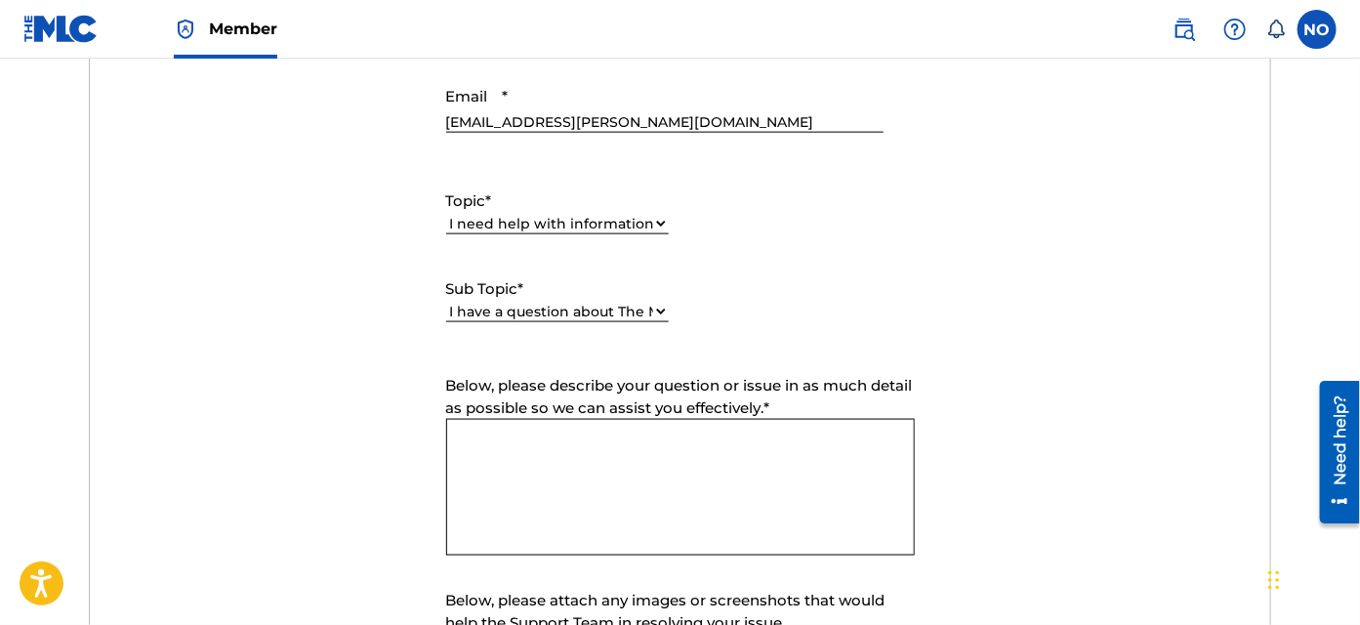
scroll to position [887, 0]
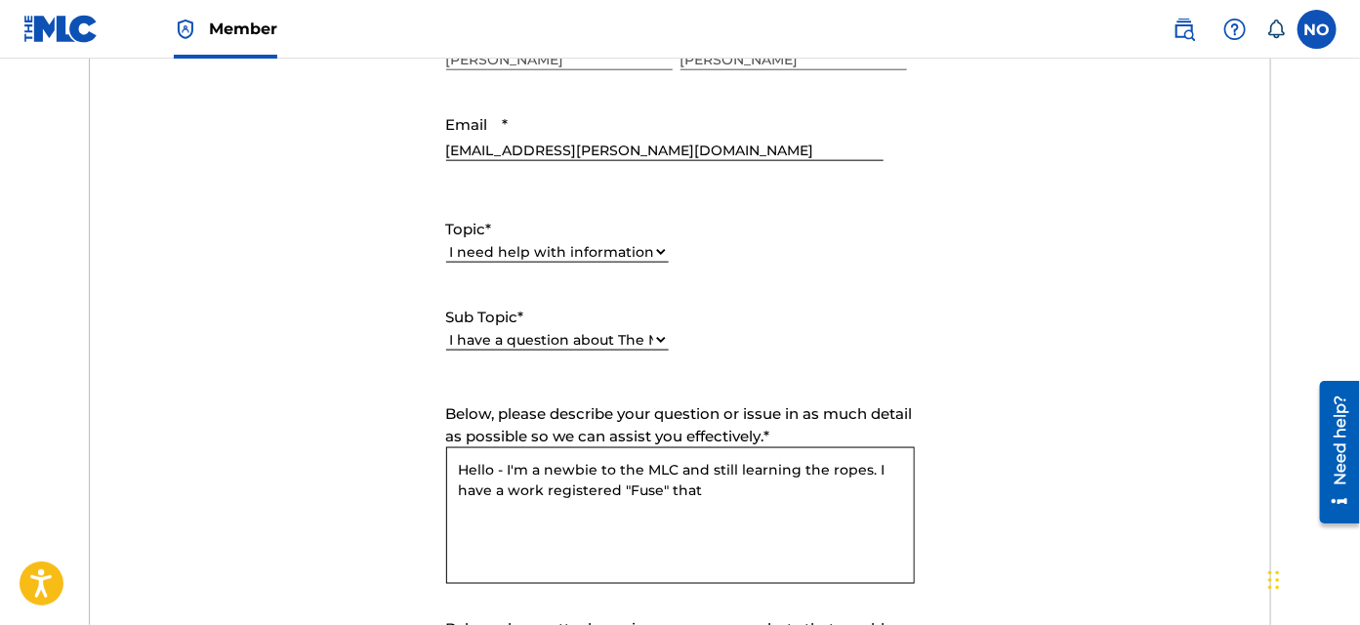
click at [626, 489] on textarea "Hello - I'm a newbie to the MLC and still learning the ropes. I have a work reg…" at bounding box center [680, 515] width 468 height 137
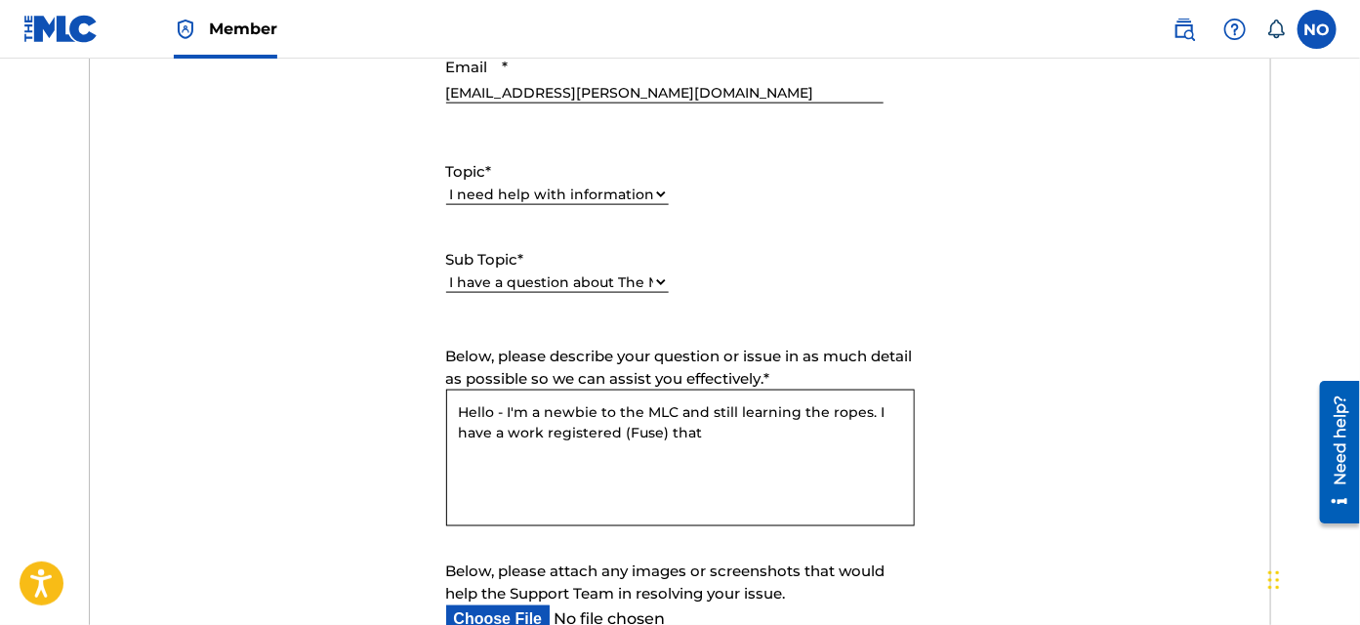
scroll to position [976, 0]
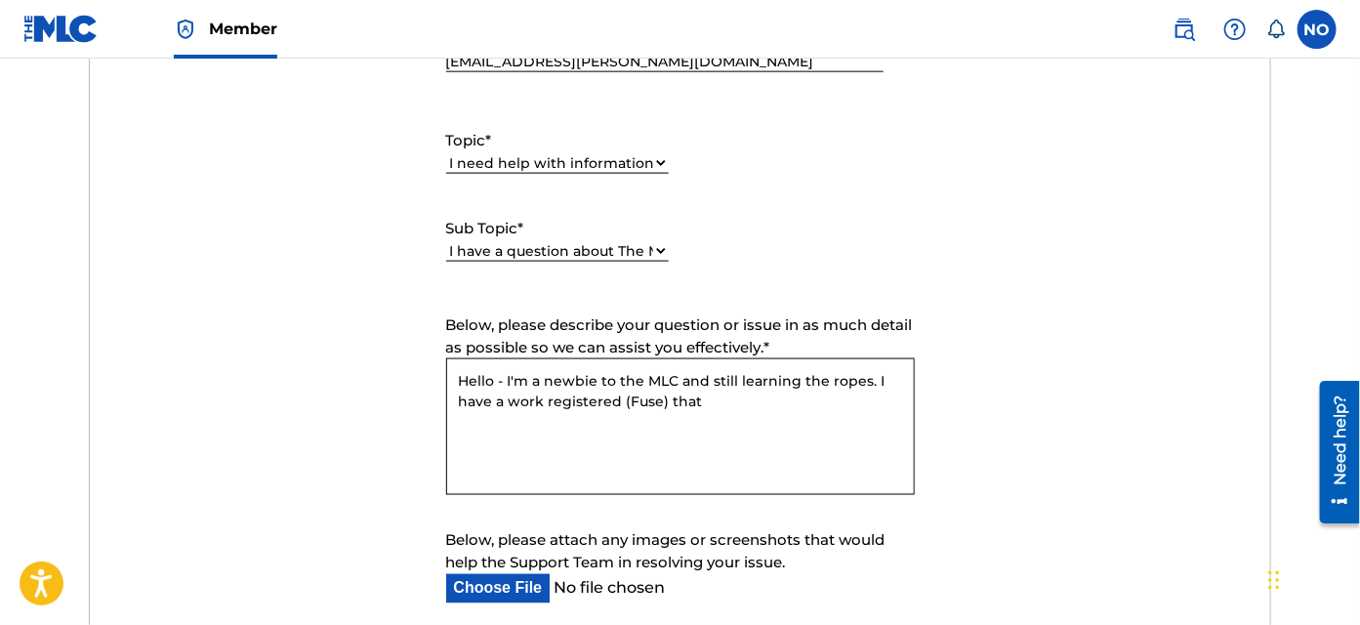
click at [678, 381] on textarea "Hello - I'm a newbie to the MLC and still learning the ropes. I have a work reg…" at bounding box center [680, 426] width 468 height 137
click at [838, 405] on textarea "Hello - I'm a newbie to the MLC (as a composer) and still learning the ropes. I…" at bounding box center [680, 426] width 468 height 137
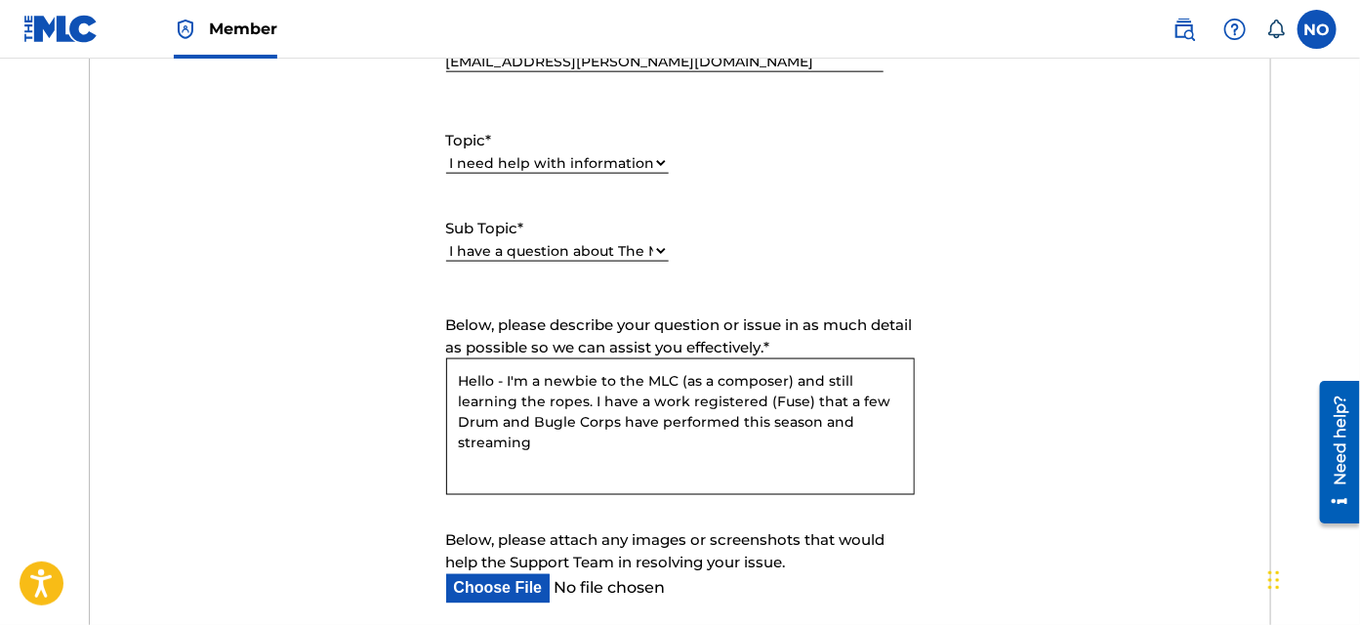
click at [458, 446] on textarea "Hello - I'm a newbie to the MLC (as a composer) and still learning the ropes. I…" at bounding box center [680, 426] width 468 height 137
click at [554, 439] on textarea "Hello - I'm a newbie to the MLC (as a composer) and still learning the ropes. I…" at bounding box center [680, 426] width 468 height 137
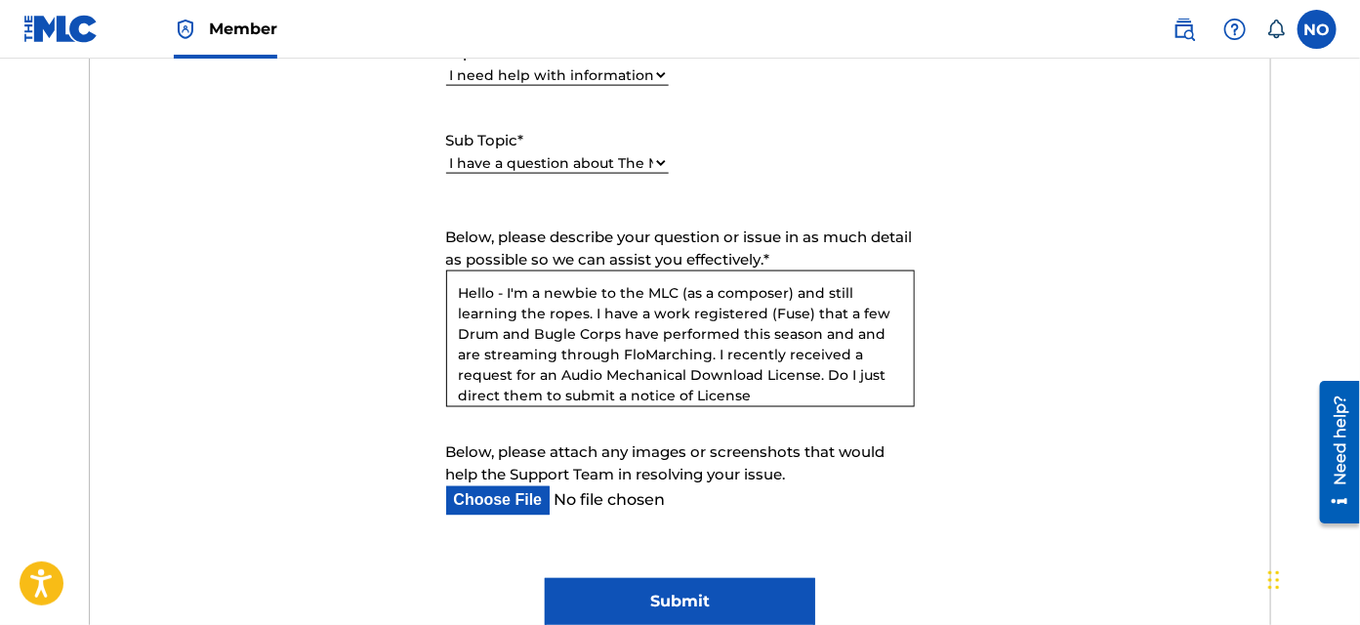
scroll to position [10, 0]
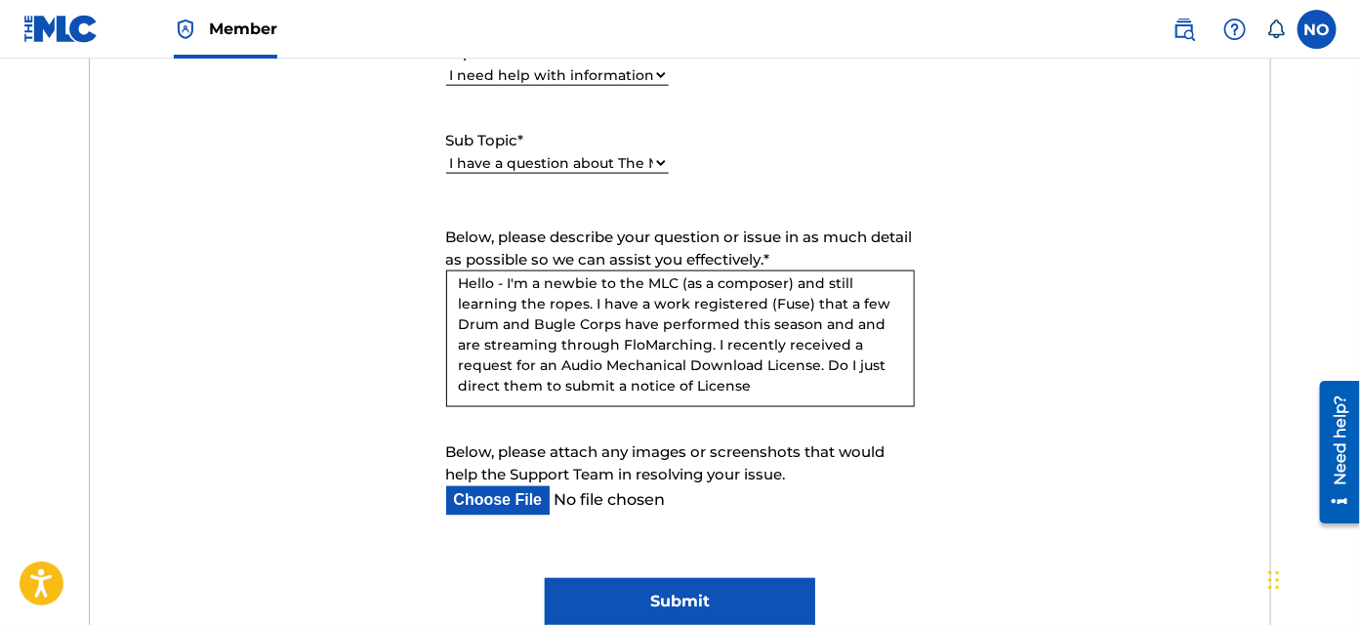
click at [628, 394] on textarea "Hello - I'm a newbie to the MLC (as a composer) and still learning the ropes. I…" at bounding box center [680, 338] width 468 height 137
click at [760, 380] on textarea "Hello - I'm a newbie to the MLC (as a composer) and still learning the ropes. I…" at bounding box center [680, 338] width 468 height 137
click at [505, 284] on textarea "Hello - I'm a newbie to the MLC (as a composer) and still learning the ropes. I…" at bounding box center [680, 338] width 468 height 137
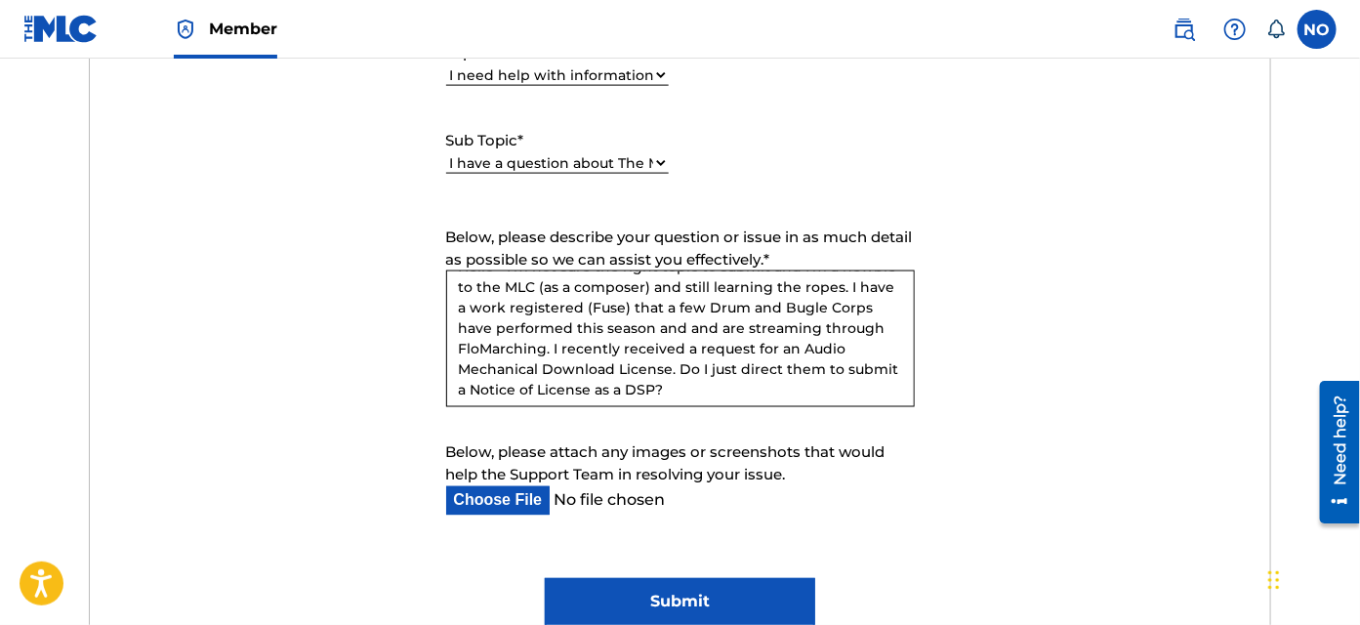
scroll to position [31, 0]
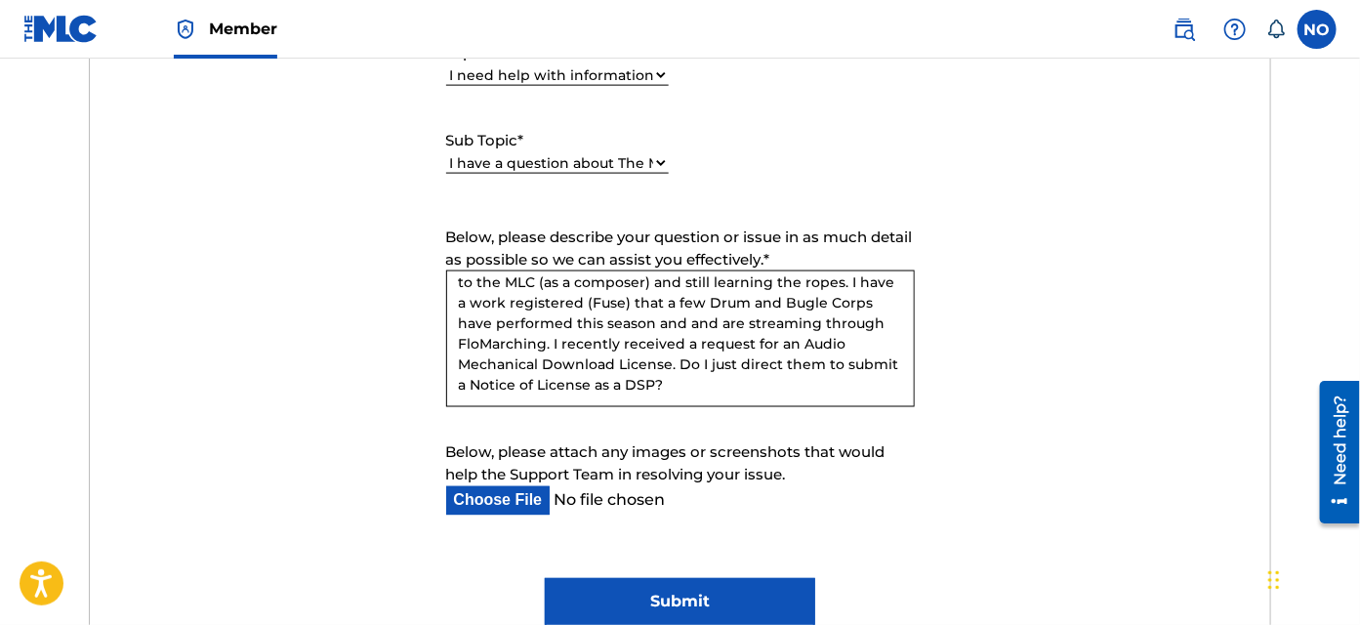
click at [734, 375] on textarea "Hello - I'm not sure the right topic to submit and I'm a newbie to the MLC (as …" at bounding box center [680, 338] width 468 height 137
type textarea "Hello - I'm not sure the right topic to submit and I'm a newbie to the MLC (as …"
click at [497, 494] on input "Below, please attach any images or screenshots that would help the Support Team…" at bounding box center [664, 500] width 437 height 29
type input "C:\fakepath\License request message.png"
click at [738, 379] on textarea "Hello - I'm not sure the right topic to submit and I'm a newbie to the MLC (as …" at bounding box center [680, 338] width 468 height 137
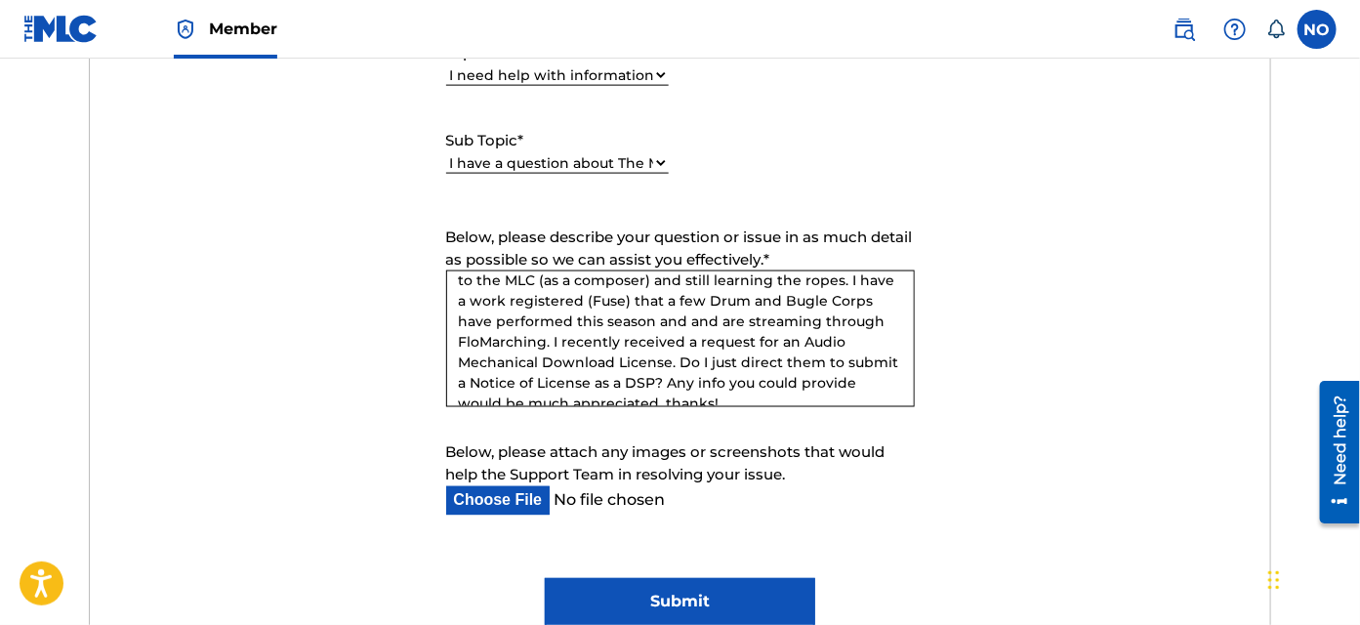
scroll to position [52, 0]
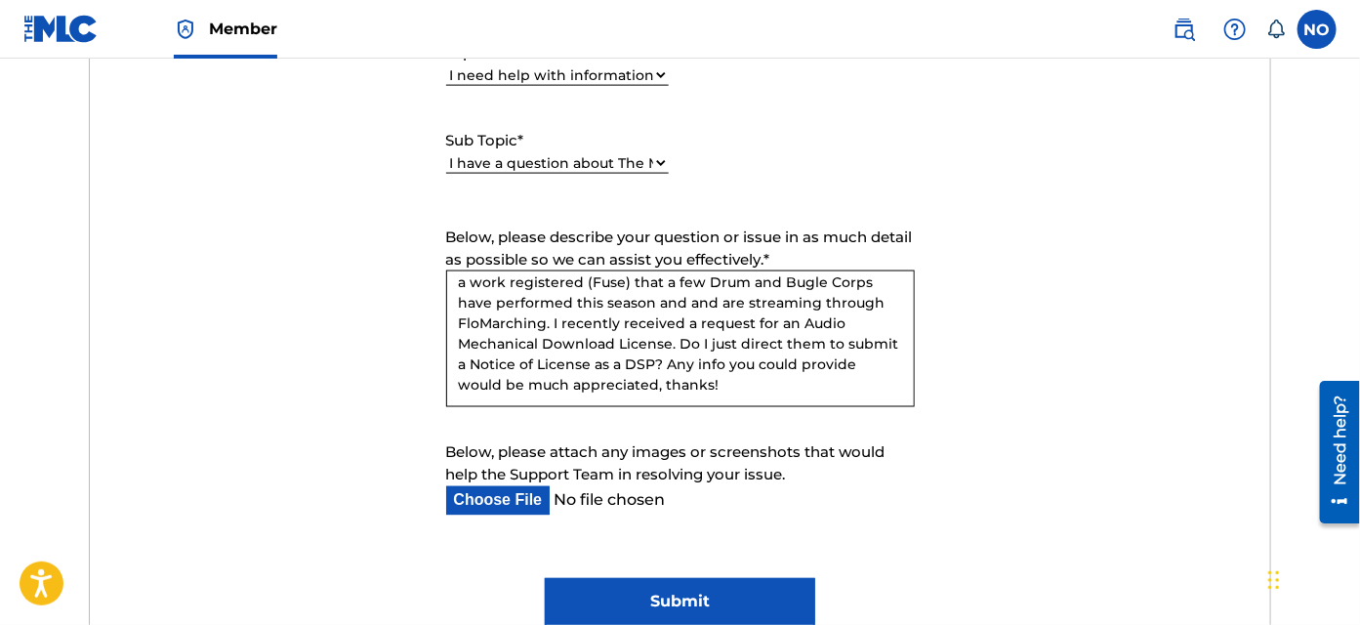
click at [676, 343] on textarea "Hello - I'm not sure the right topic to submit and I'm a newbie to the MLC (as …" at bounding box center [680, 338] width 468 height 137
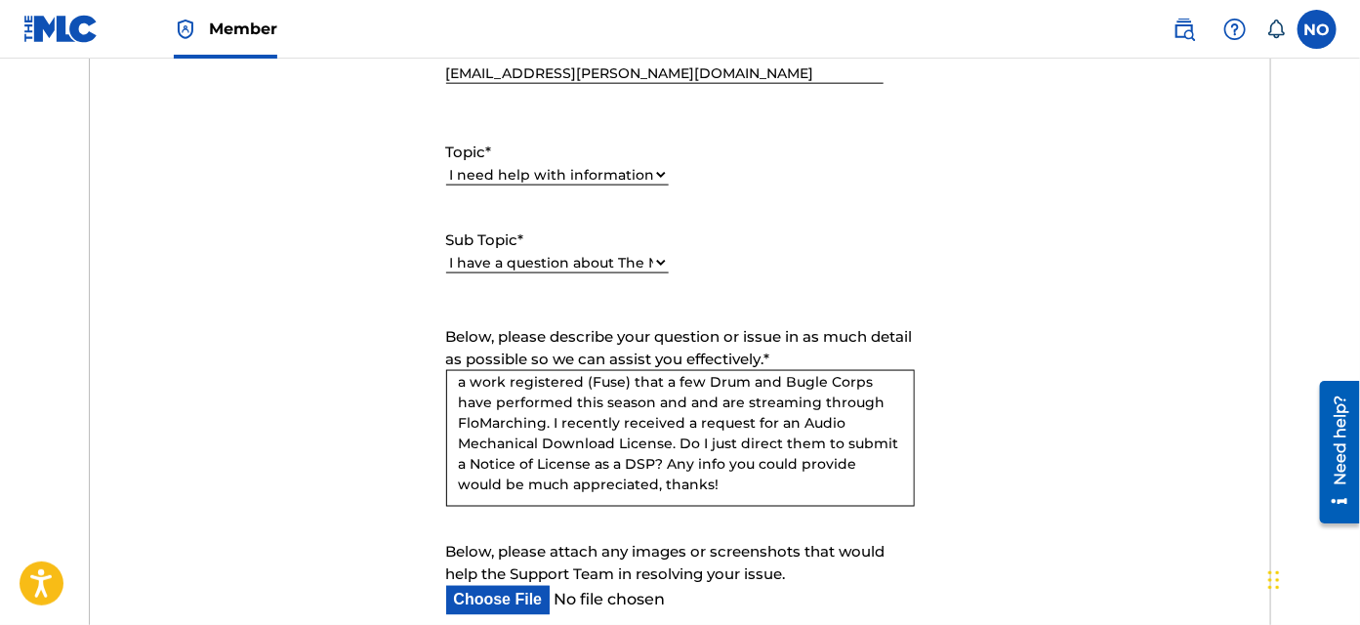
scroll to position [976, 0]
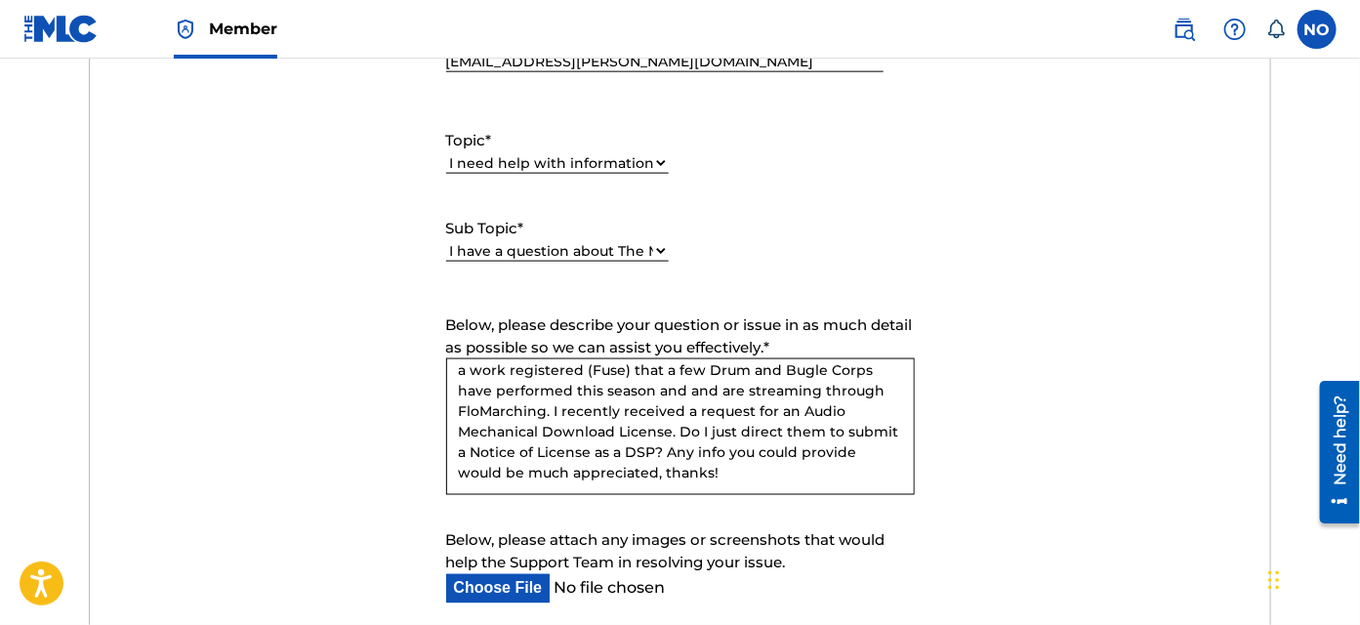
type textarea "Hello - I'm not sure the right topic to submit and I'm a newbie to the MLC (as …"
click at [661, 158] on select "Please Select I need help with my account I need help with managing my catalog …" at bounding box center [557, 163] width 223 height 20
click at [446, 153] on select "Please Select I need help with my account I need help with managing my catalog …" at bounding box center [557, 163] width 223 height 20
click at [664, 248] on select "Please Select I have a question about The MLC and its operation Why do I need t…" at bounding box center [557, 251] width 223 height 20
click at [446, 241] on select "Please Select I have a question about The MLC and its operation Why do I need t…" at bounding box center [557, 251] width 223 height 20
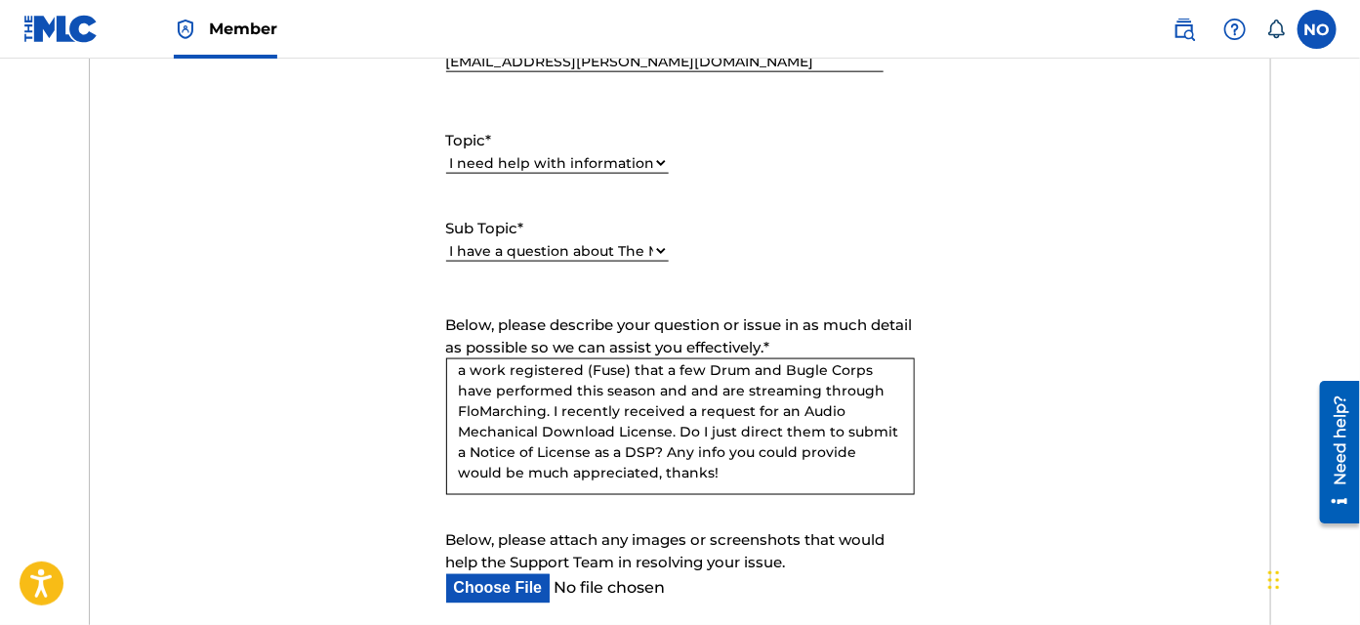
click at [666, 159] on select "Please Select I need help with my account I need help with managing my catalog …" at bounding box center [557, 163] width 223 height 20
click at [446, 153] on select "Please Select I need help with my account I need help with managing my catalog …" at bounding box center [557, 163] width 223 height 20
click at [648, 228] on select "Please Select I need help setting up my payment information in The MLC Portal I…" at bounding box center [557, 230] width 223 height 20
click at [844, 223] on div "Topic * Please Select I need help with my account I need help with managing my …" at bounding box center [680, 195] width 468 height 176
click at [665, 164] on select "Please Select I need help with my account I need help with managing my catalog …" at bounding box center [557, 163] width 223 height 20
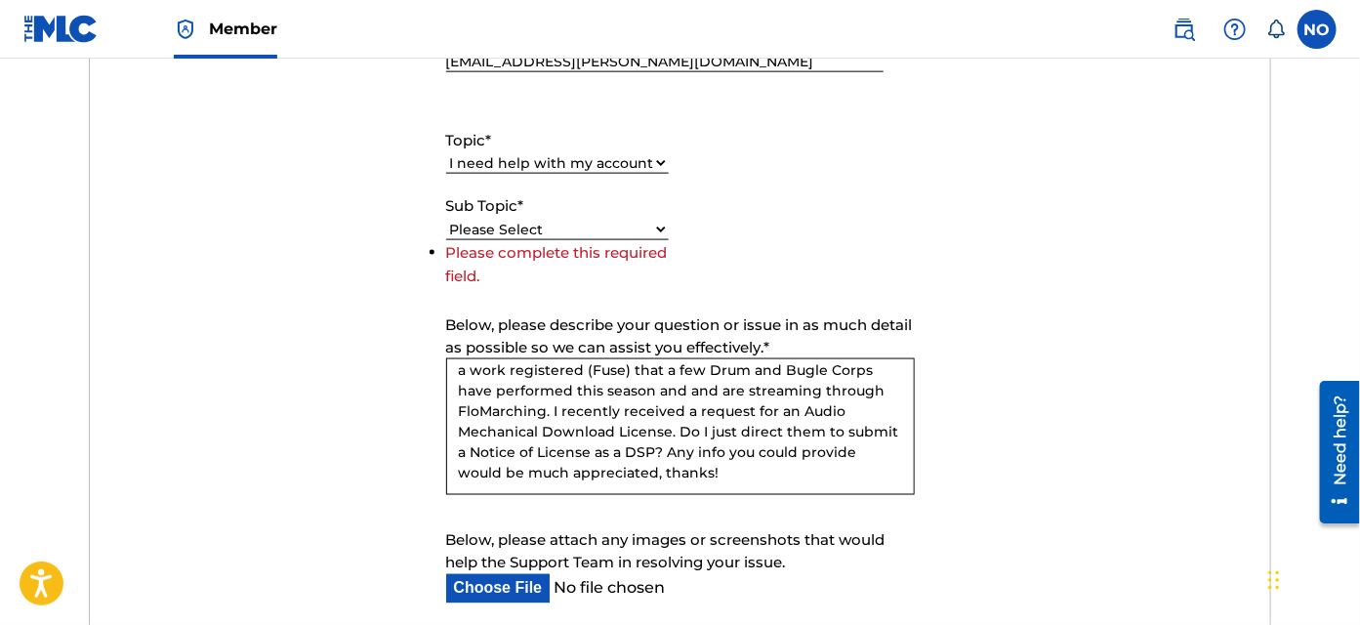
click at [446, 153] on select "Please Select I need help with my account I need help with managing my catalog …" at bounding box center [557, 163] width 223 height 20
click at [660, 232] on select "Please Select I need help with my user account I can't log in to my user accoun…" at bounding box center [557, 230] width 223 height 20
drag, startPoint x: 745, startPoint y: 181, endPoint x: 683, endPoint y: 171, distance: 62.3
click at [746, 180] on div "Topic * Please Select I need help with my account I need help with managing my …" at bounding box center [680, 195] width 468 height 176
click at [662, 160] on select "Please Select I need help with my account I need help with managing my catalog …" at bounding box center [557, 163] width 223 height 20
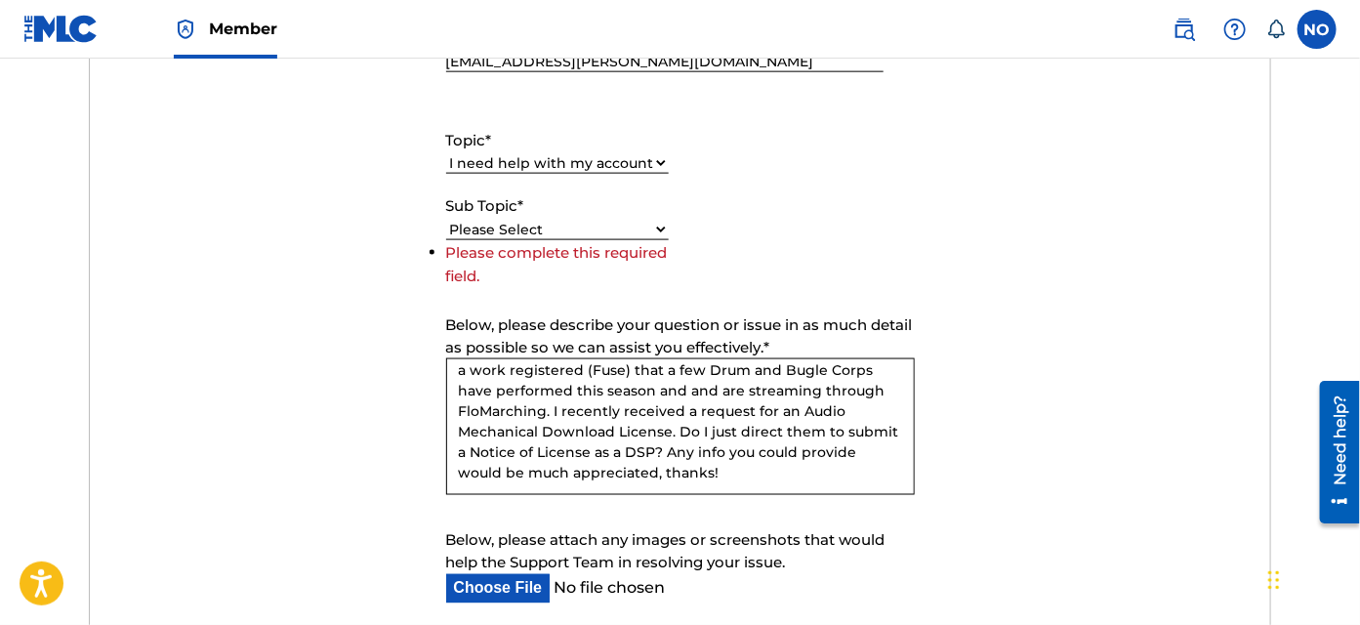
select select "I need help with managing my catalog"
click at [446, 153] on select "Please Select I need help with my account I need help with managing my catalog …" at bounding box center [557, 163] width 223 height 20
click at [661, 225] on select "Please Select I need help with CWR I need help registering my work(s) in The ML…" at bounding box center [557, 230] width 223 height 20
click at [950, 150] on form "Submit a request Typical reply time: within hours via email First Name Nicholas…" at bounding box center [680, 263] width 1180 height 904
click at [663, 226] on select "Please Select I need help with CWR I need help registering my work(s) in The ML…" at bounding box center [557, 230] width 223 height 20
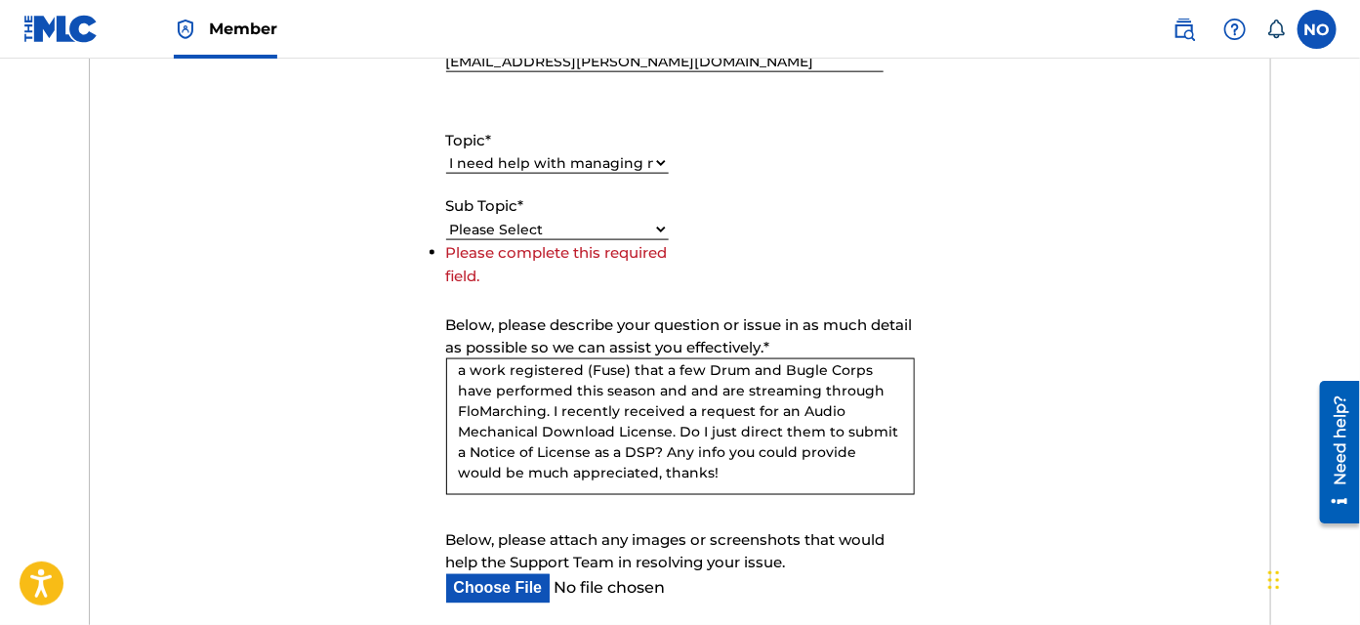
select select "I need help with CWR"
click at [446, 240] on select "Please Select I need help with CWR I need help registering my work(s) in The ML…" at bounding box center [557, 230] width 223 height 20
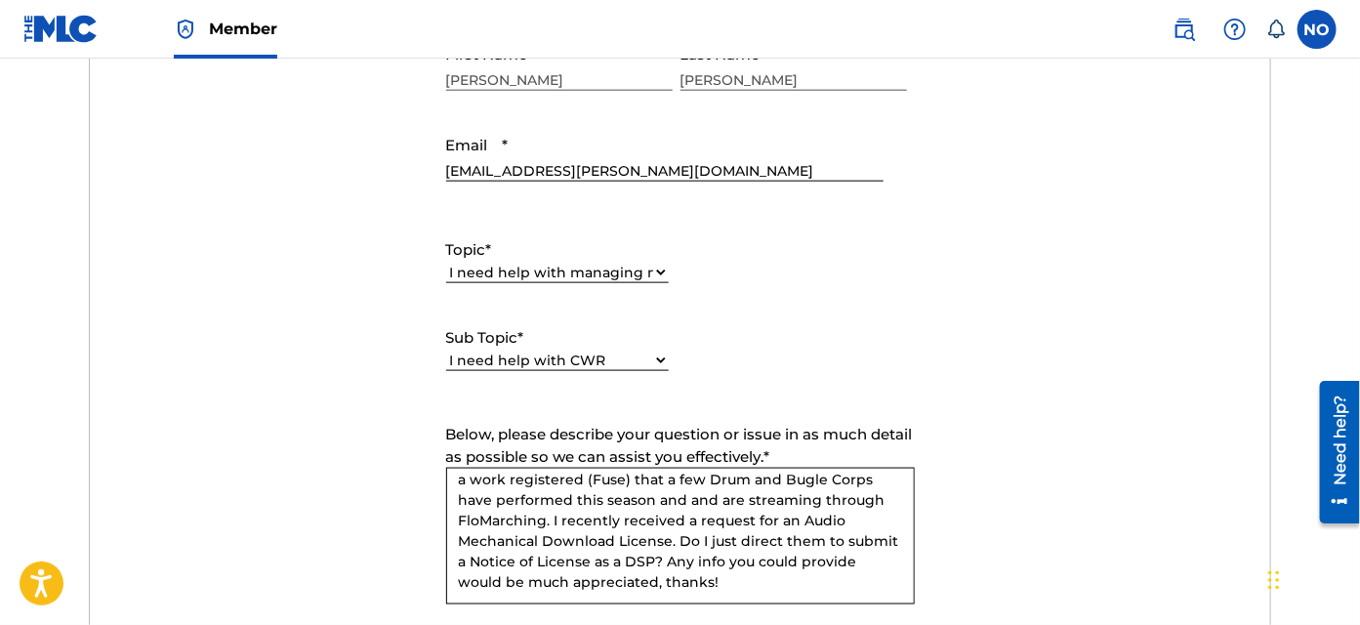
scroll to position [887, 0]
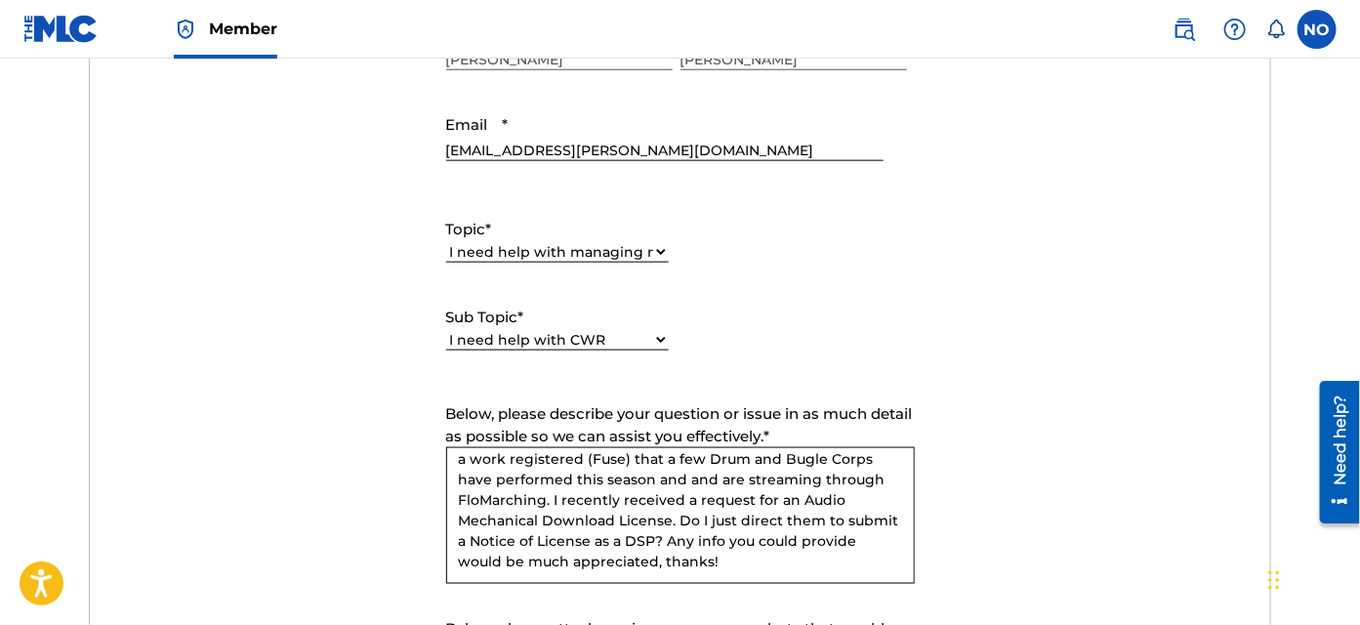
click at [661, 252] on select "Please Select I need help with my account I need help with managing my catalog …" at bounding box center [557, 252] width 223 height 20
click at [446, 242] on select "Please Select I need help with my account I need help with managing my catalog …" at bounding box center [557, 252] width 223 height 20
click at [662, 314] on select "Please Select I need help with my user account I can't log in to my user accoun…" at bounding box center [557, 318] width 223 height 20
drag, startPoint x: 670, startPoint y: 260, endPoint x: 661, endPoint y: 252, distance: 12.5
click at [670, 260] on div "Topic * Please Select I need help with my account I need help with managing my …" at bounding box center [680, 284] width 468 height 176
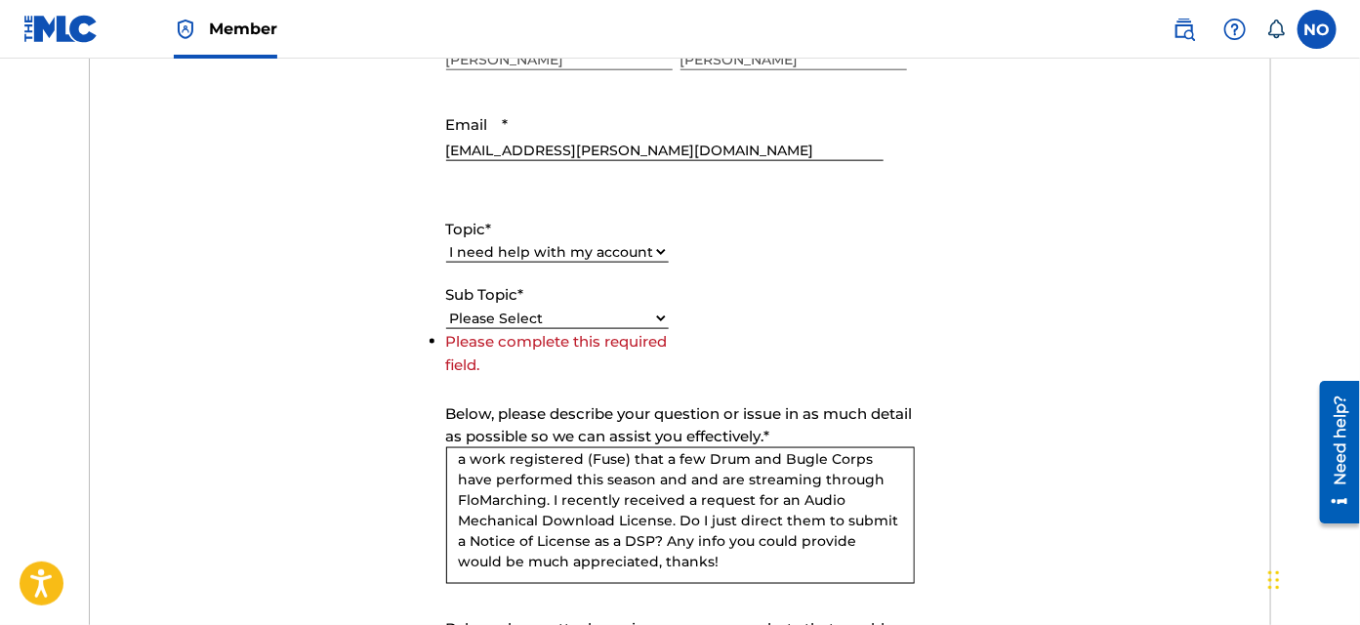
click at [659, 247] on select "Please Select I need help with my account I need help with managing my catalog …" at bounding box center [557, 252] width 223 height 20
click at [446, 242] on select "Please Select I need help with my account I need help with managing my catalog …" at bounding box center [557, 252] width 223 height 20
click at [664, 317] on select "Please Select I need help setting up my payment information in The MLC Portal I…" at bounding box center [557, 318] width 223 height 20
drag, startPoint x: 750, startPoint y: 277, endPoint x: 708, endPoint y: 274, distance: 42.1
click at [750, 277] on div "Topic * Please Select I need help with my account I need help with managing my …" at bounding box center [680, 284] width 468 height 176
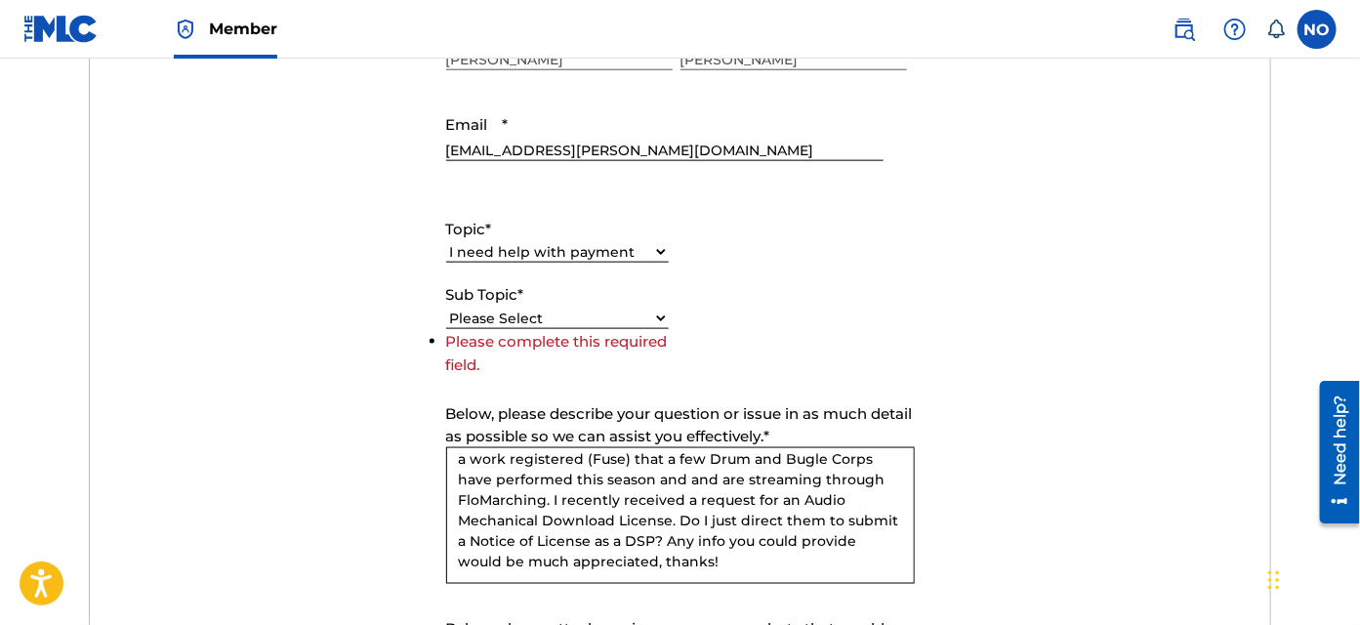
click at [662, 248] on select "Please Select I need help with my account I need help with managing my catalog …" at bounding box center [557, 252] width 223 height 20
select select "I need help with information about The MLC"
click at [446, 242] on select "Please Select I need help with my account I need help with managing my catalog …" at bounding box center [557, 252] width 223 height 20
select select "I have a question about The MLC and its operation"
click at [661, 341] on select "Please Select I have a question about The MLC and its operation Why do I need t…" at bounding box center [557, 340] width 223 height 20
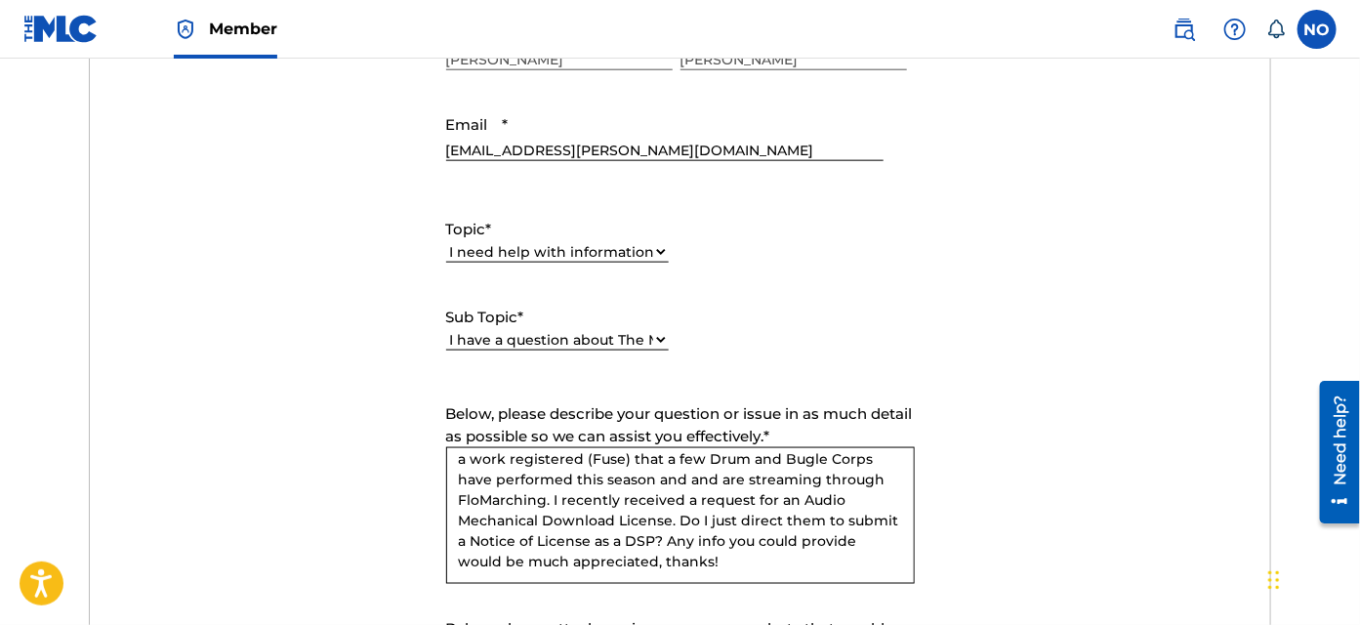
click at [446, 330] on select "Please Select I have a question about The MLC and its operation Why do I need t…" at bounding box center [557, 340] width 223 height 20
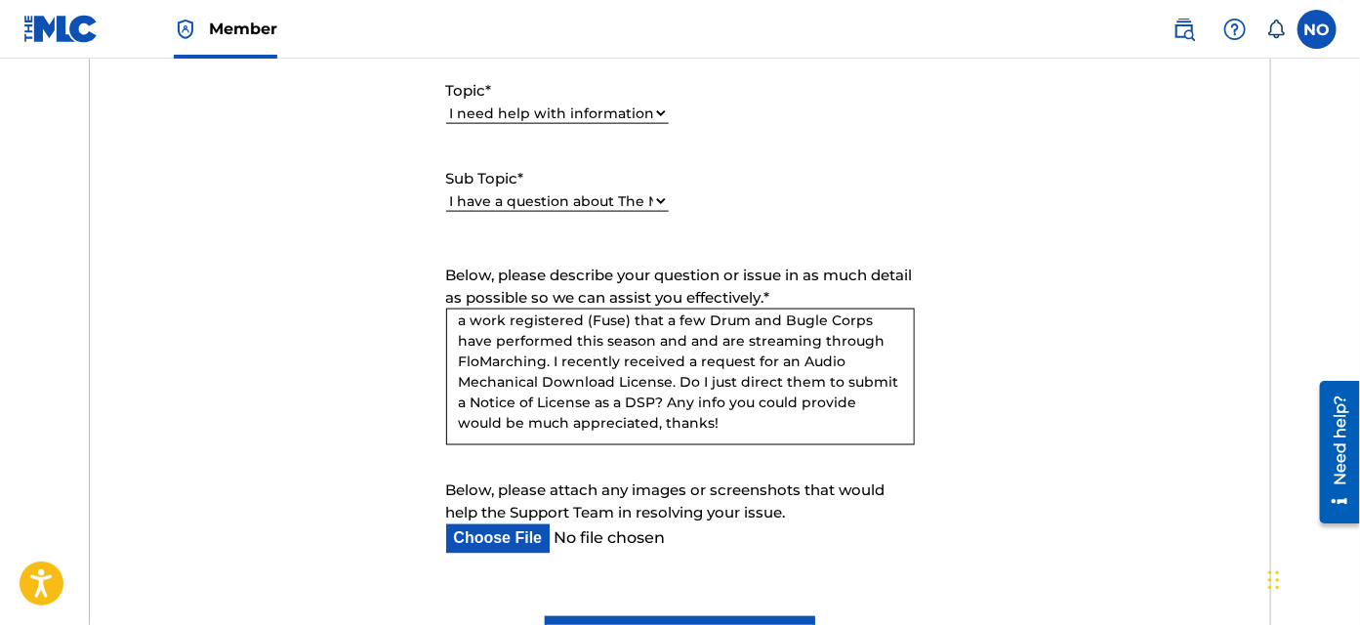
scroll to position [1064, 0]
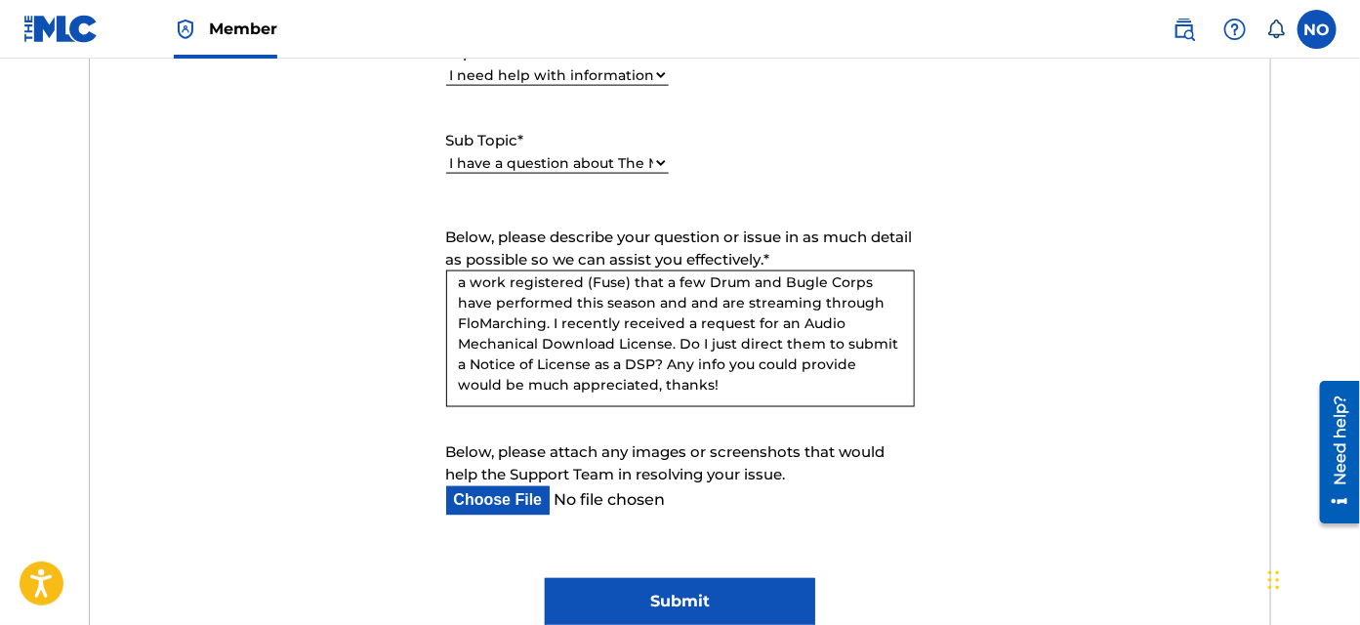
click at [775, 379] on textarea "Hello - I'm not sure the right topic to submit and I'm a newbie to the MLC (as …" at bounding box center [680, 338] width 468 height 137
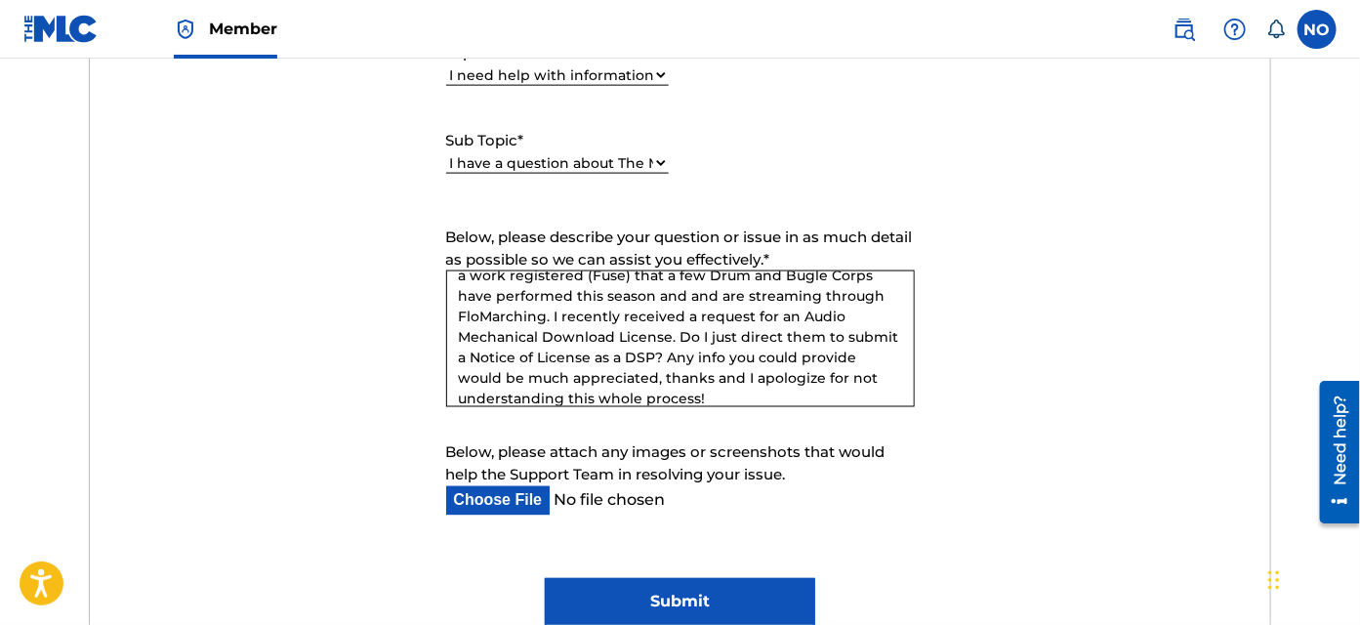
click at [864, 360] on textarea "Hello - I'm not sure the right topic to submit and I'm a newbie to the MLC (as …" at bounding box center [680, 338] width 468 height 137
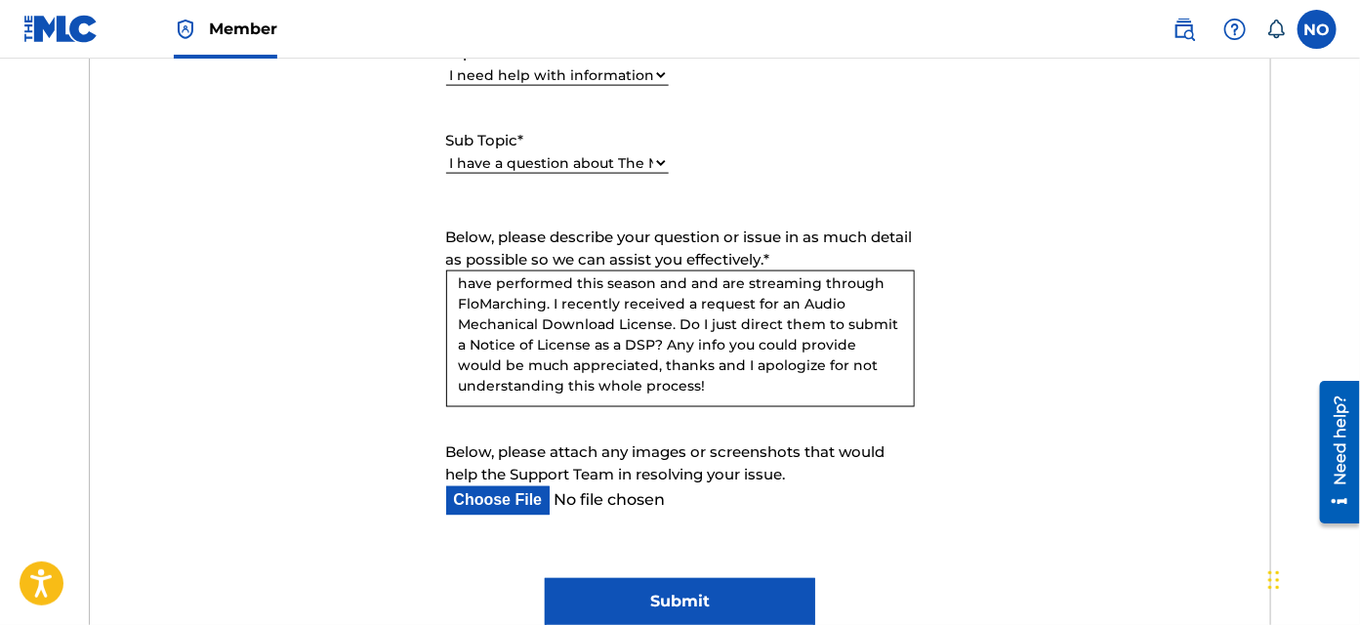
scroll to position [72, 0]
drag, startPoint x: 719, startPoint y: 342, endPoint x: 798, endPoint y: 359, distance: 81.0
click at [718, 342] on textarea "Hello - I'm not sure the right topic to submit and I'm a newbie to the MLC (as …" at bounding box center [680, 338] width 468 height 137
drag, startPoint x: 814, startPoint y: 363, endPoint x: 717, endPoint y: 339, distance: 99.7
click at [717, 339] on textarea "Hello - I'm not sure the right topic to submit and I'm a newbie to the MLC (as …" at bounding box center [680, 338] width 468 height 137
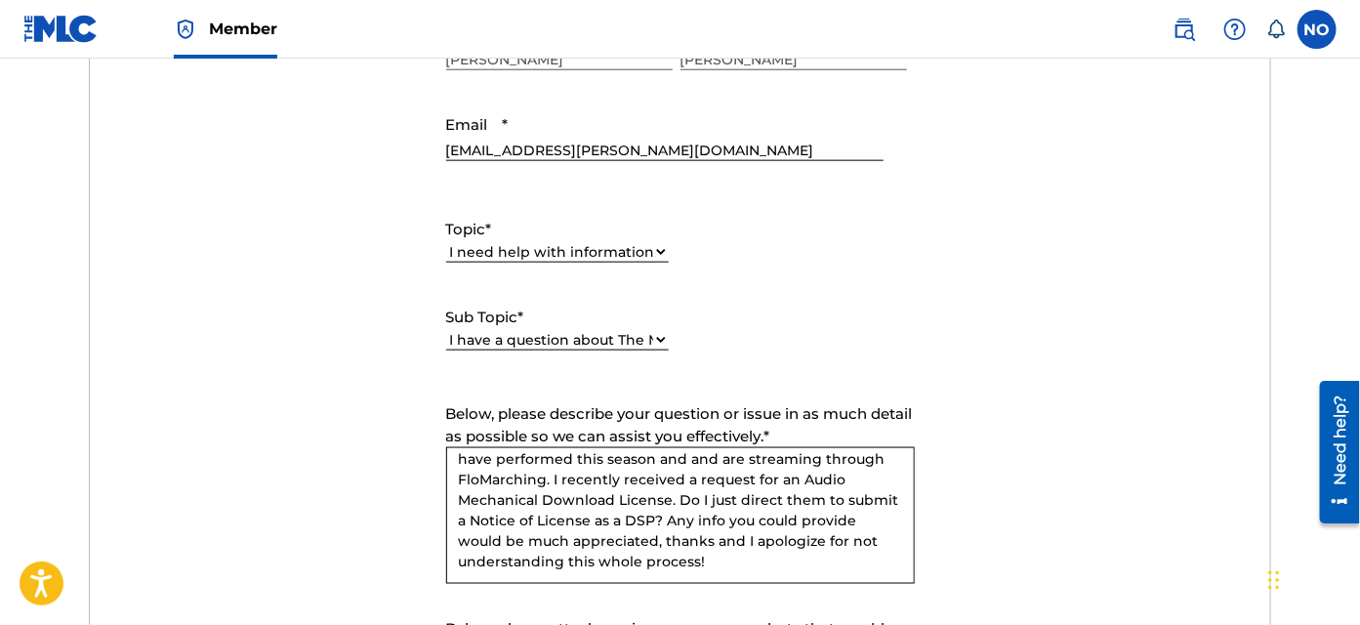
scroll to position [1064, 0]
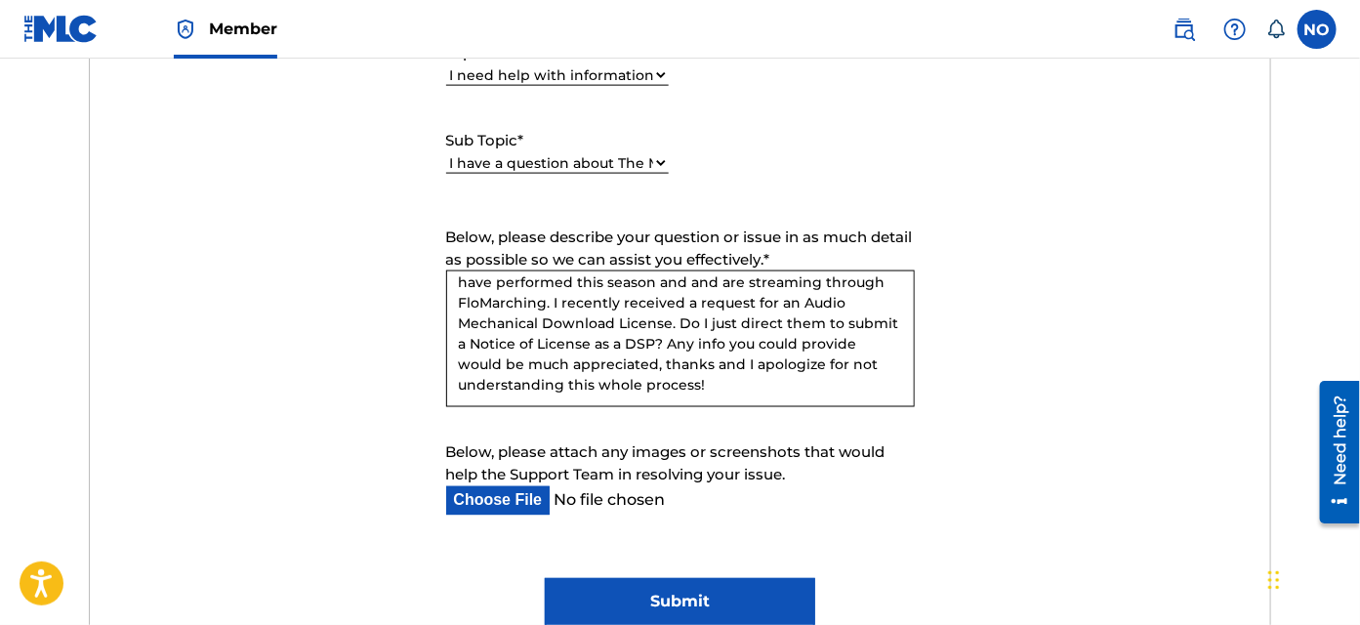
type textarea "Hello - I'm not sure the right topic to submit and I'm a newbie to the MLC (as …"
click at [754, 593] on input "Submit" at bounding box center [680, 602] width 271 height 49
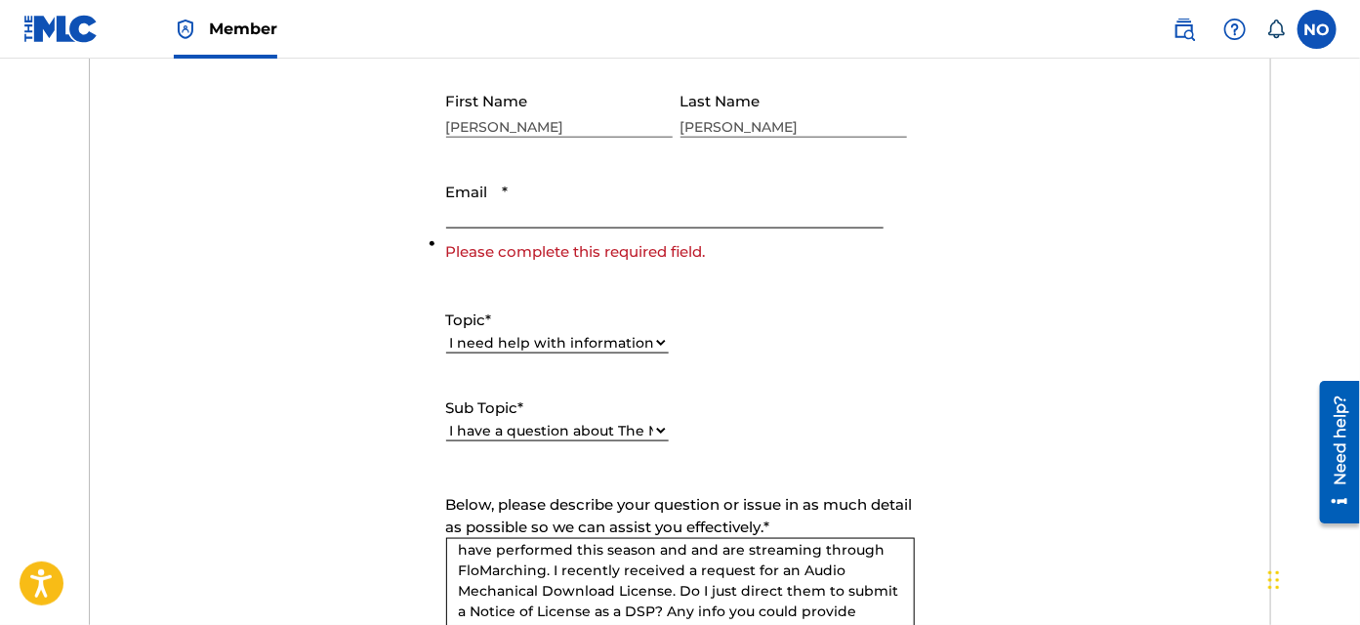
scroll to position [733, 0]
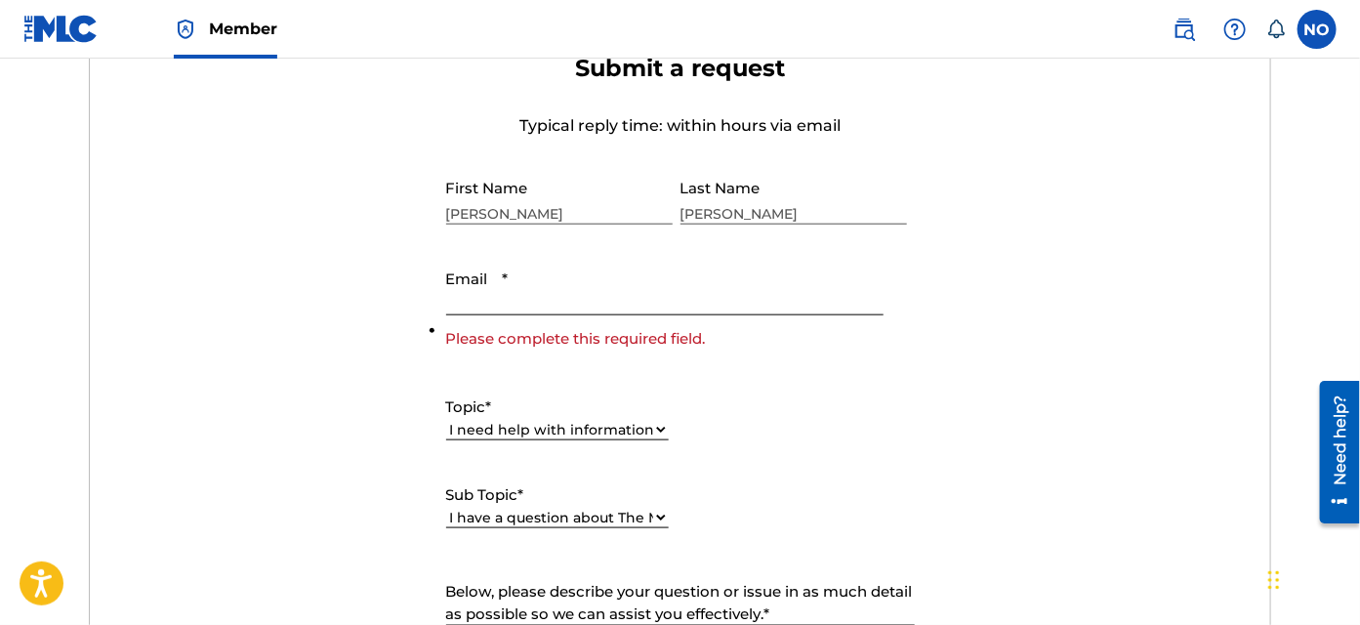
click at [538, 301] on input "Email *" at bounding box center [664, 288] width 437 height 56
click at [590, 306] on input "Email *" at bounding box center [664, 288] width 437 height 56
type input "[EMAIL_ADDRESS][PERSON_NAME][DOMAIN_NAME]"
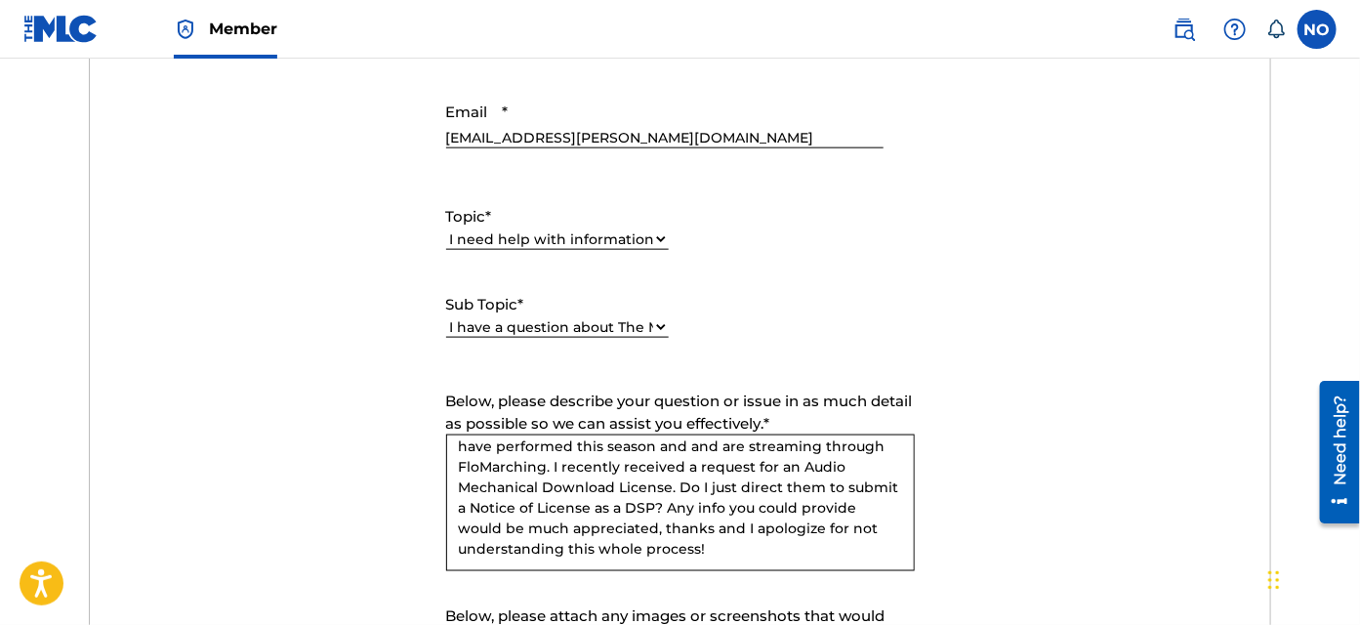
scroll to position [1087, 0]
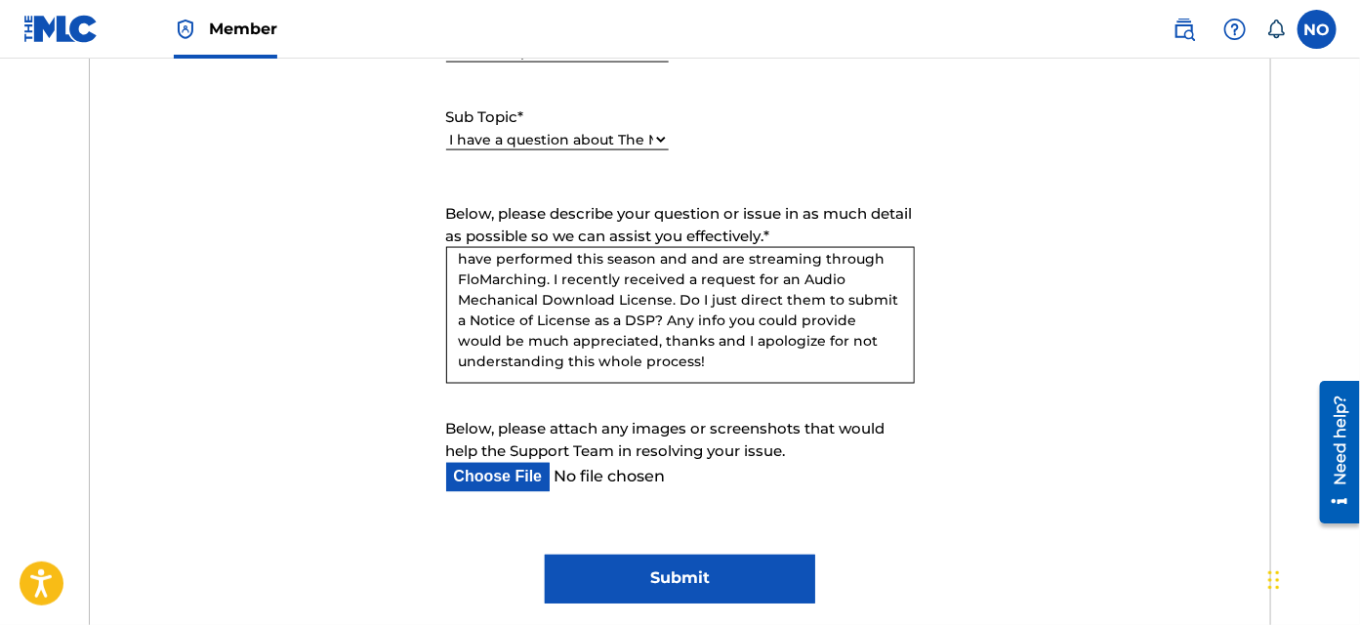
click at [745, 589] on input "Submit" at bounding box center [680, 578] width 271 height 49
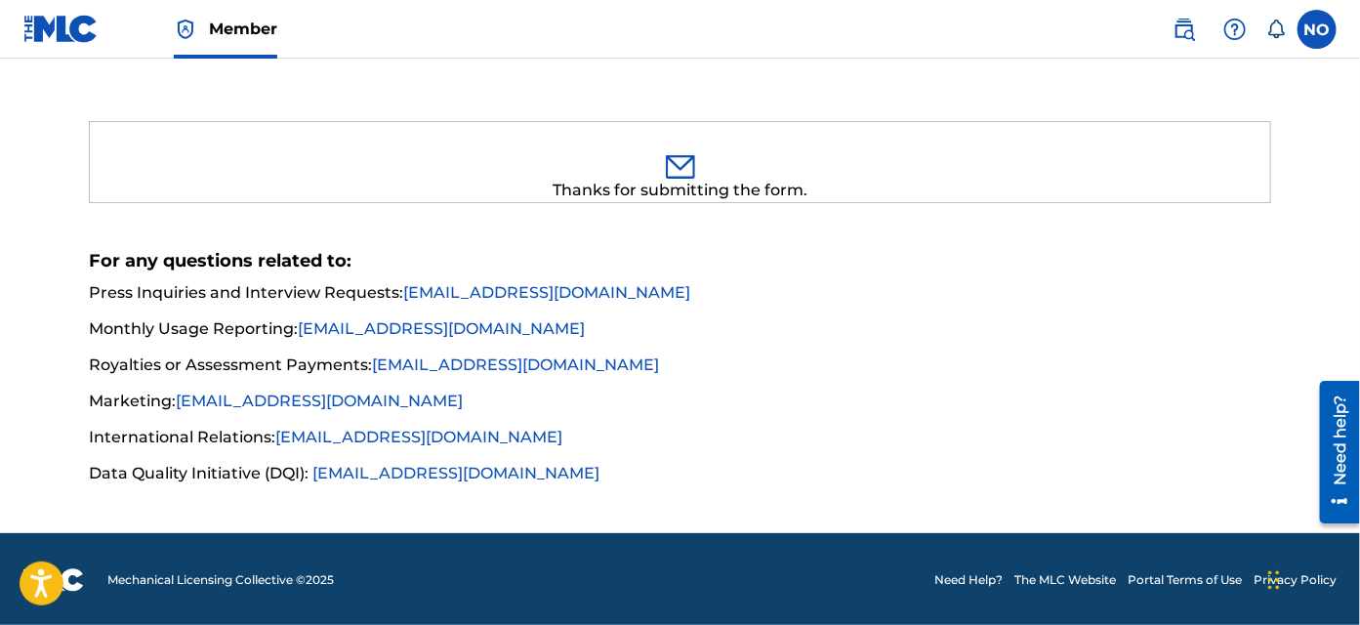
scroll to position [0, 0]
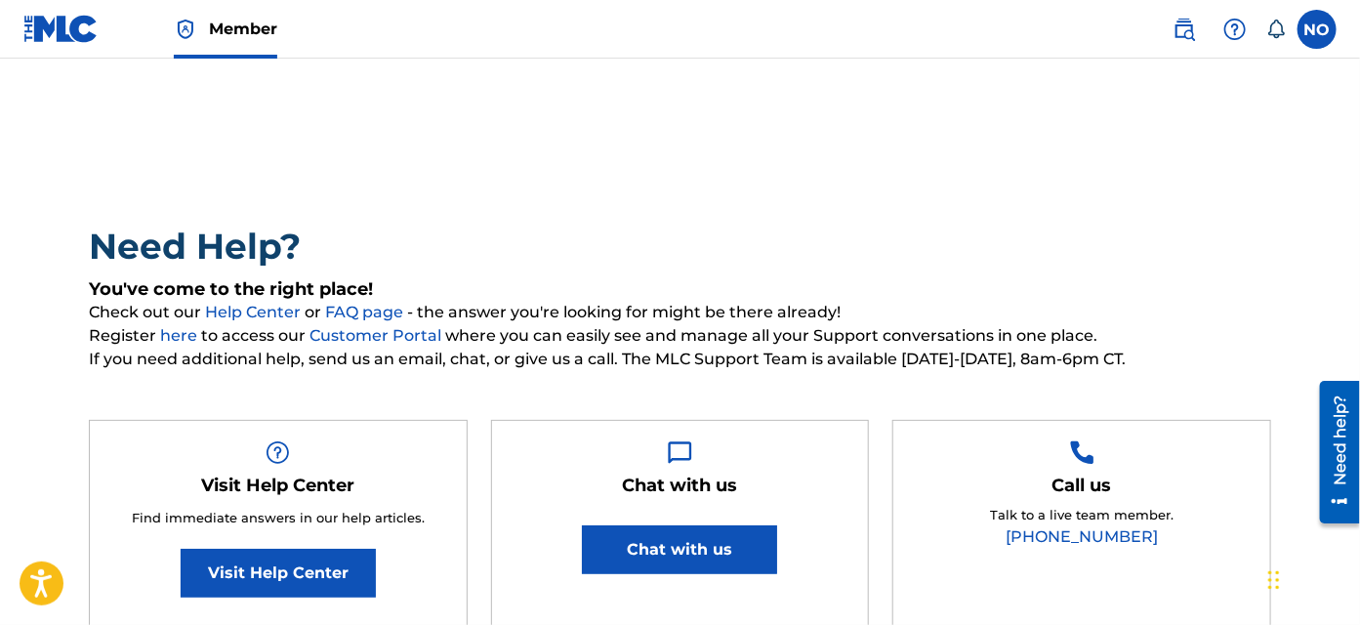
click at [375, 312] on link "FAQ page" at bounding box center [366, 312] width 82 height 19
